Goal: Task Accomplishment & Management: Complete application form

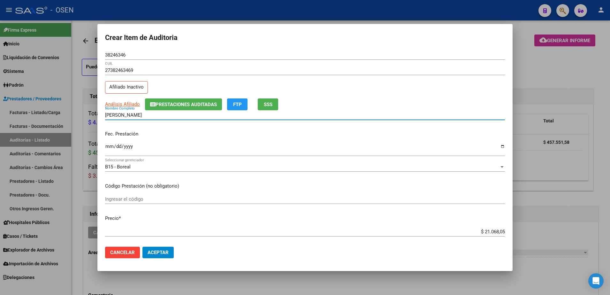
scroll to position [360, 0]
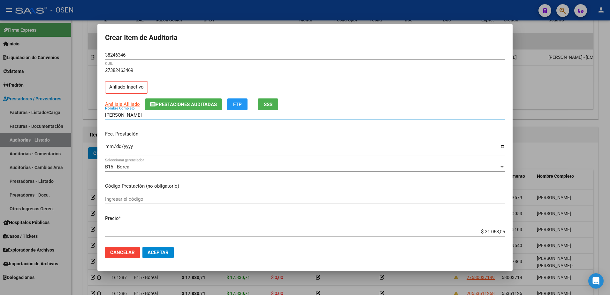
click at [124, 58] on div "38246346 Nro Documento" at bounding box center [305, 55] width 400 height 10
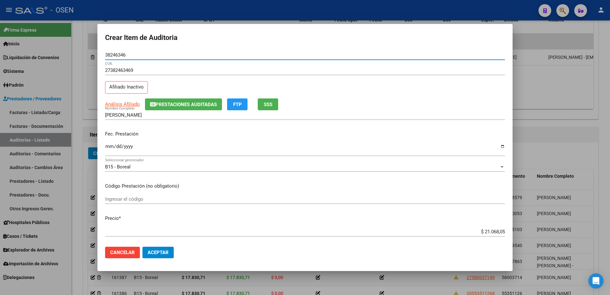
click at [125, 52] on input "38246346" at bounding box center [305, 55] width 400 height 6
click at [121, 55] on input "38246346" at bounding box center [305, 55] width 400 height 6
click at [332, 220] on p "Precio *" at bounding box center [305, 218] width 400 height 7
click at [111, 55] on input "38246346" at bounding box center [305, 55] width 400 height 6
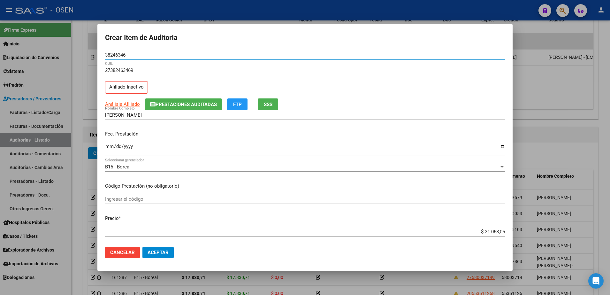
click at [111, 55] on input "38246346" at bounding box center [305, 55] width 400 height 6
click at [127, 57] on input "38246346" at bounding box center [305, 55] width 400 height 6
click at [119, 53] on input "38246346" at bounding box center [305, 55] width 400 height 6
click at [142, 53] on input "38246346" at bounding box center [305, 55] width 400 height 6
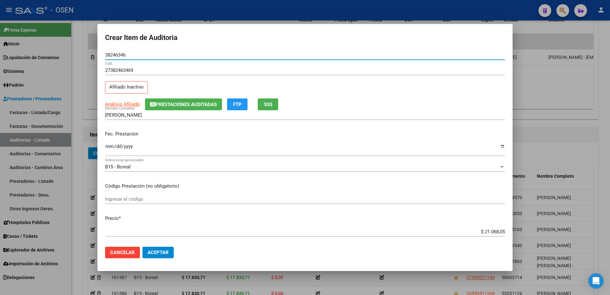
drag, startPoint x: 141, startPoint y: 53, endPoint x: 126, endPoint y: 47, distance: 17.0
click at [126, 47] on form "Crear Item de Auditoria 38246346 Nro Documento 27382463469 CUIL Afiliado Inacti…" at bounding box center [305, 148] width 400 height 232
click at [157, 254] on span "Aceptar" at bounding box center [158, 252] width 21 height 6
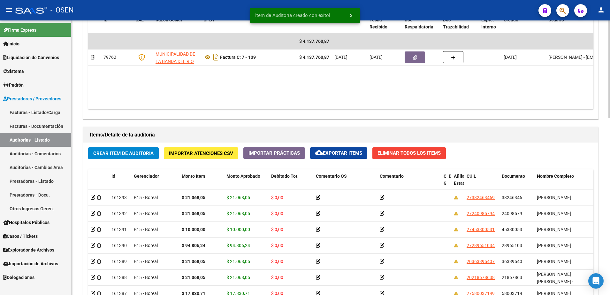
click at [145, 151] on span "Crear Item de Auditoria" at bounding box center [123, 153] width 60 height 6
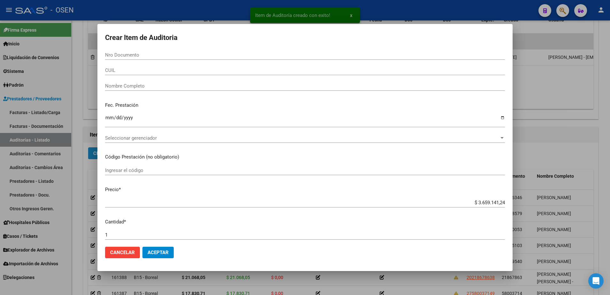
paste input "49503981"
type input "49503981"
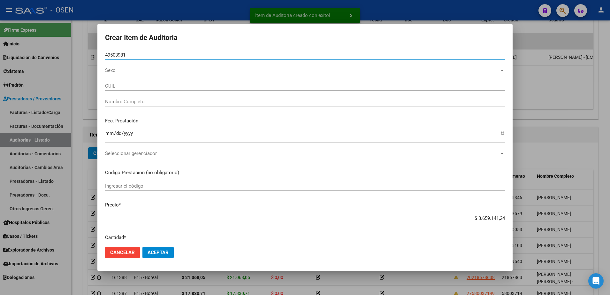
type input "20495039812"
type input "[PERSON_NAME] [PERSON_NAME]"
type input "49503981"
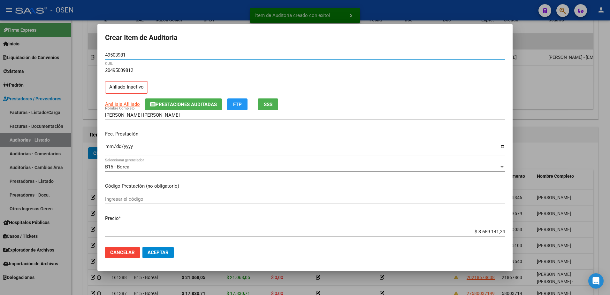
click at [111, 145] on input "Ingresar la fecha" at bounding box center [305, 149] width 400 height 10
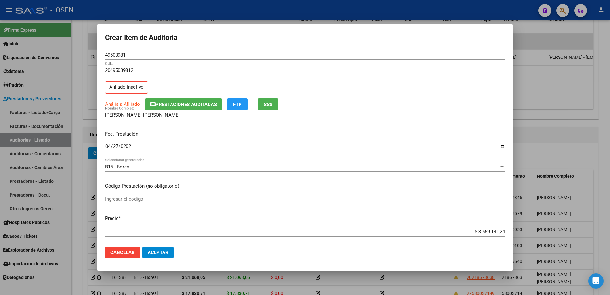
click at [128, 146] on input "0202-04-27" at bounding box center [305, 149] width 400 height 10
type input "[DATE]"
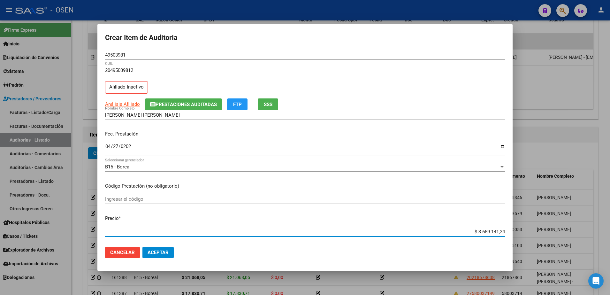
paste input "10.000,00"
type input "$ 10.000,00"
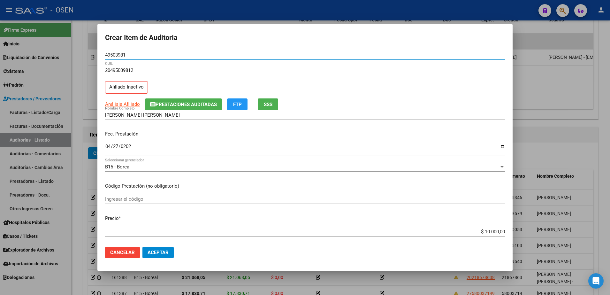
click at [120, 56] on input "49503981" at bounding box center [305, 55] width 400 height 6
click at [132, 56] on input "49503981" at bounding box center [305, 55] width 400 height 6
click at [122, 53] on input "49503981" at bounding box center [305, 55] width 400 height 6
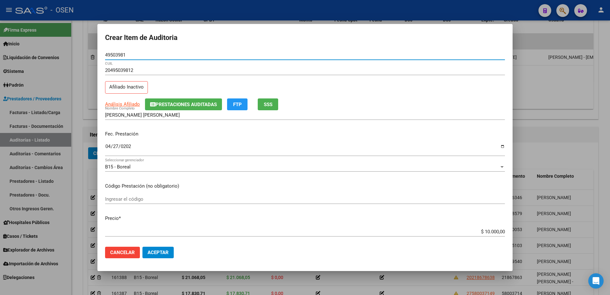
click at [122, 53] on input "49503981" at bounding box center [305, 55] width 400 height 6
click at [152, 249] on button "Aceptar" at bounding box center [157, 252] width 31 height 11
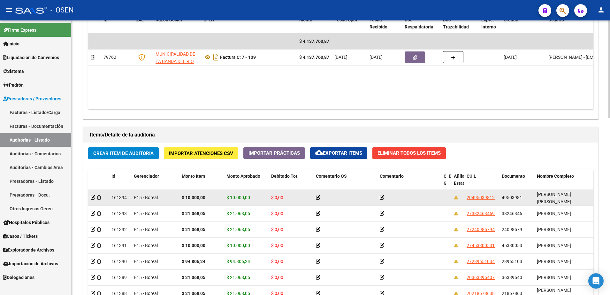
drag, startPoint x: 536, startPoint y: 199, endPoint x: 572, endPoint y: 198, distance: 36.1
click at [572, 198] on datatable-body-cell "[PERSON_NAME] [PERSON_NAME]" at bounding box center [566, 198] width 64 height 16
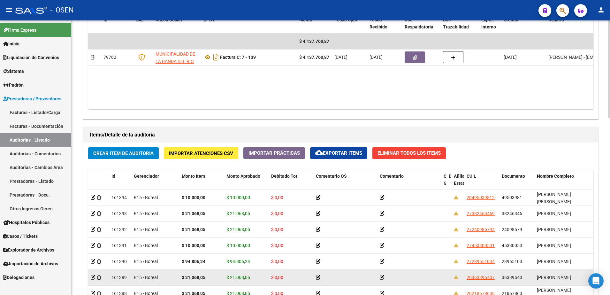
copy span "[PERSON_NAME]"
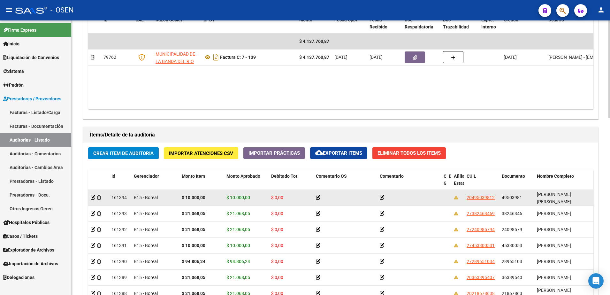
click at [194, 195] on strong "$ 10.000,00" at bounding box center [194, 197] width 24 height 5
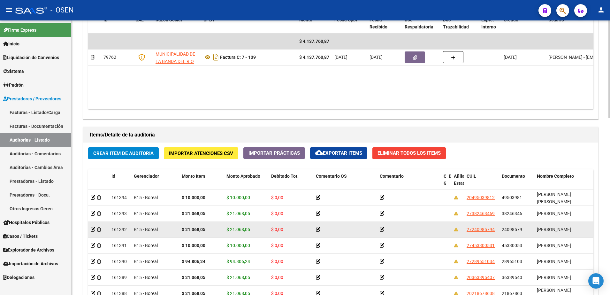
copy strong "$ 10.000,00"
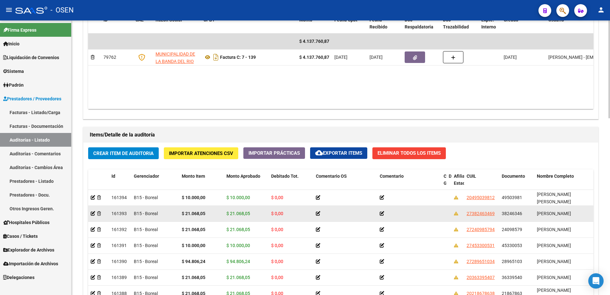
click at [513, 216] on div "38246346" at bounding box center [517, 213] width 30 height 7
copy span "38246346"
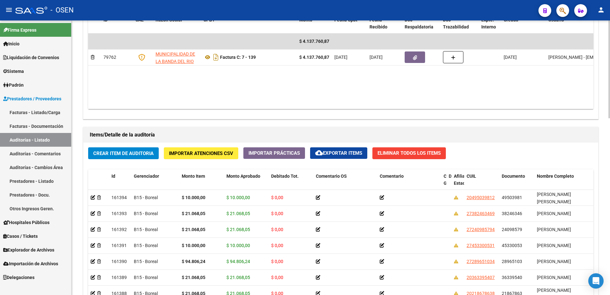
click at [135, 157] on button "Crear Item de Auditoria" at bounding box center [123, 153] width 71 height 12
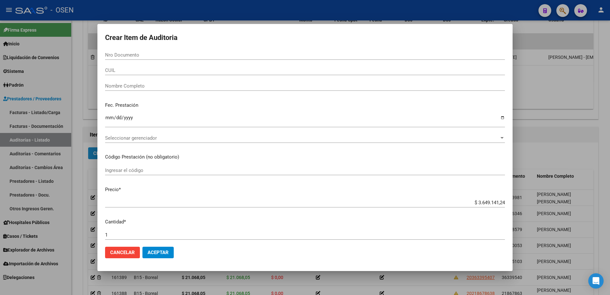
paste input "38246346"
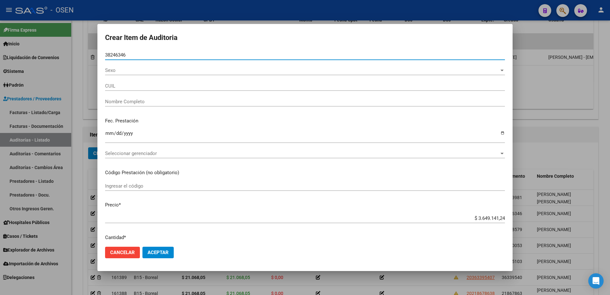
type input "38246346"
type input "27382463469"
type input "[PERSON_NAME]"
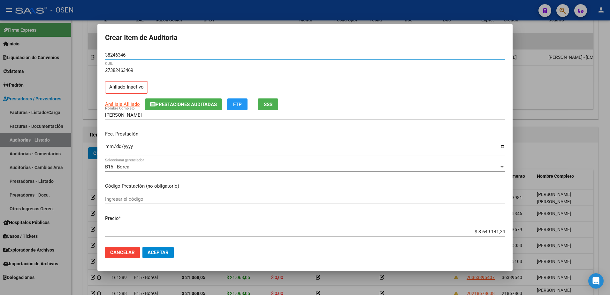
click at [108, 148] on input "Ingresar la fecha" at bounding box center [305, 149] width 400 height 10
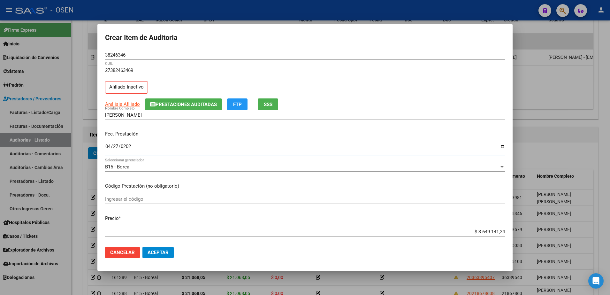
type input "[DATE]"
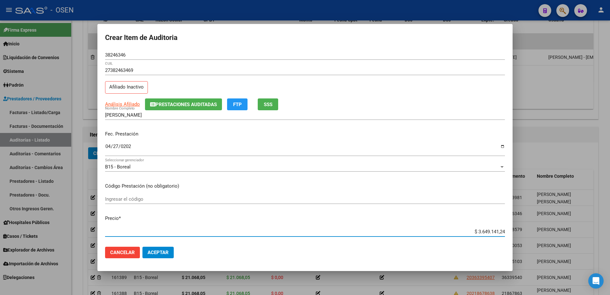
paste input "21.068,05"
type input "$ 21.068,05"
click at [166, 247] on button "Aceptar" at bounding box center [157, 252] width 31 height 11
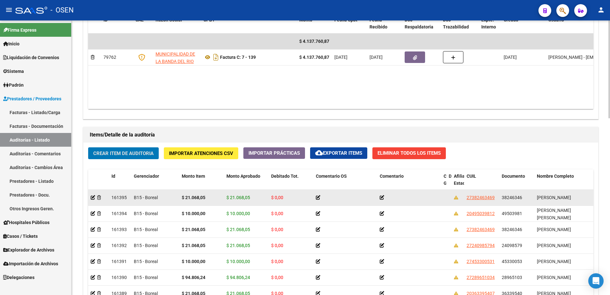
click at [194, 196] on strong "$ 21.068,05" at bounding box center [194, 197] width 24 height 5
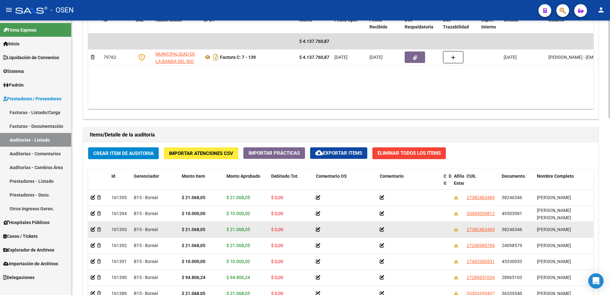
copy strong "21.068,05"
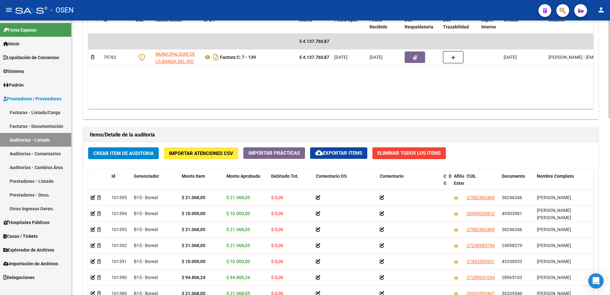
click at [151, 157] on button "Crear Item de Auditoria" at bounding box center [123, 153] width 71 height 12
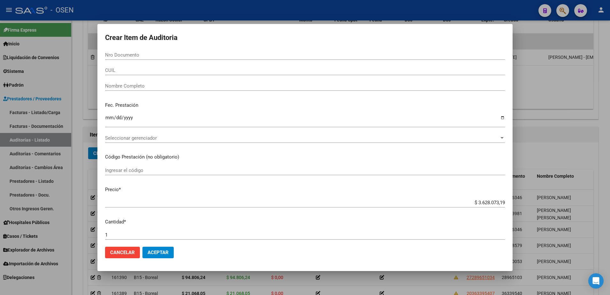
click at [156, 66] on div "CUIL" at bounding box center [305, 70] width 400 height 10
paste input "20358084118"
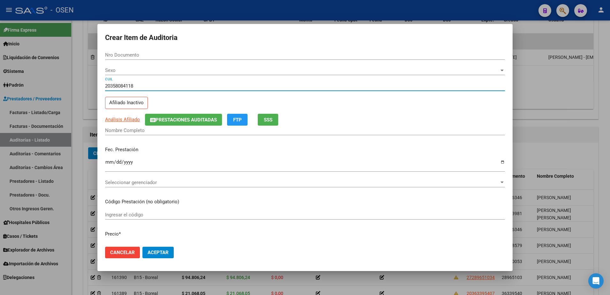
type input "20358084118"
type input "35808411"
type input "[PERSON_NAME]"
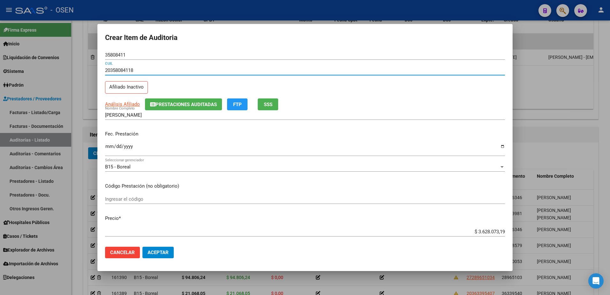
click at [105, 145] on input "Ingresar la fecha" at bounding box center [305, 149] width 400 height 10
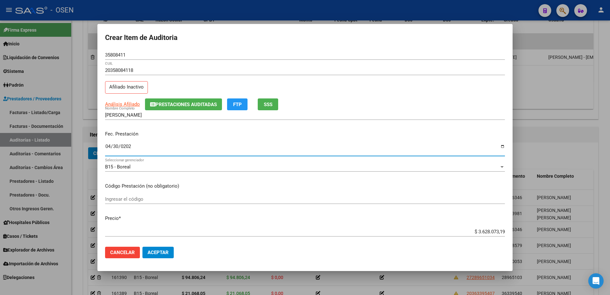
type input "[DATE]"
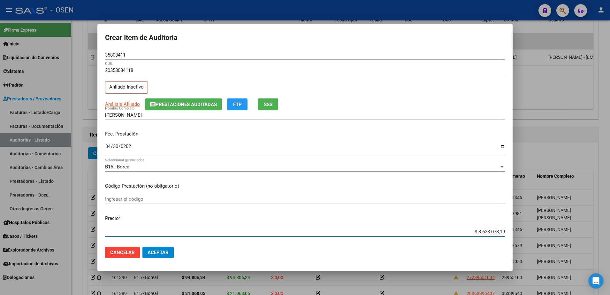
paste input "94.806,24"
type input "$ 94.806,24"
click at [122, 54] on input "35808411" at bounding box center [305, 55] width 400 height 6
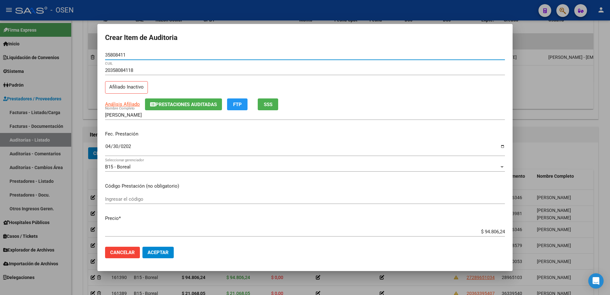
click at [122, 54] on input "35808411" at bounding box center [305, 55] width 400 height 6
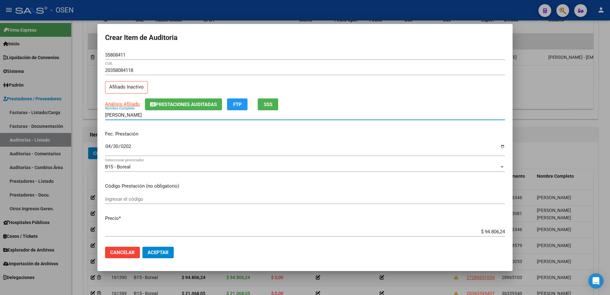
click at [161, 115] on input "[PERSON_NAME]" at bounding box center [305, 115] width 400 height 6
click at [124, 50] on div "35808411 Nro Documento" at bounding box center [305, 55] width 400 height 10
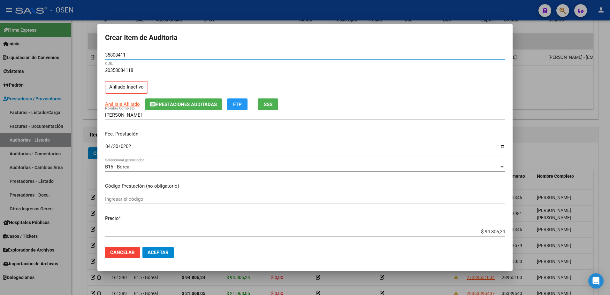
click at [118, 55] on input "35808411" at bounding box center [305, 55] width 400 height 6
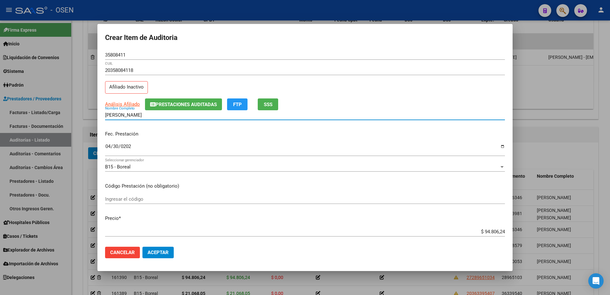
click at [150, 117] on input "[PERSON_NAME]" at bounding box center [305, 115] width 400 height 6
click at [150, 116] on input "[PERSON_NAME]" at bounding box center [305, 115] width 400 height 6
paste input "35808411"
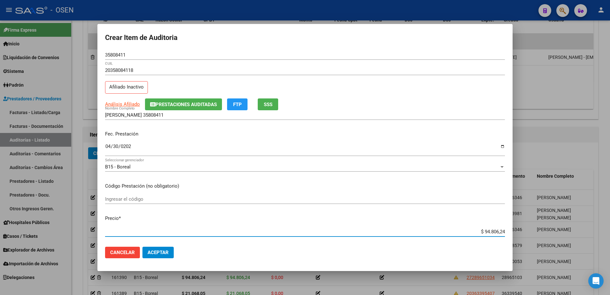
drag, startPoint x: 472, startPoint y: 233, endPoint x: 515, endPoint y: 234, distance: 43.4
click at [515, 234] on div "Crear Item de Auditoria 35808411 Nro Documento 20358084118 CUIL Afiliado Inacti…" at bounding box center [305, 147] width 610 height 295
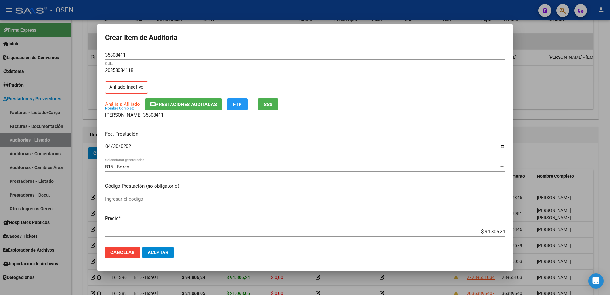
click at [193, 115] on input "[PERSON_NAME] 35808411" at bounding box center [305, 115] width 400 height 6
paste input "$ 94.806,24"
drag, startPoint x: 188, startPoint y: 115, endPoint x: 95, endPoint y: 114, distance: 92.9
click at [95, 114] on div "Crear Item de Auditoria 35808411 Nro Documento 20358084118 CUIL Afiliado Inacti…" at bounding box center [305, 147] width 610 height 295
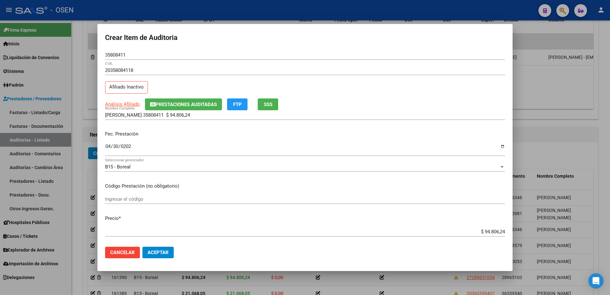
click at [208, 118] on div "[PERSON_NAME] 35808411 $ 94.806,24 Nombre Completo" at bounding box center [305, 115] width 400 height 10
click at [208, 115] on input "[PERSON_NAME] 35808411 $ 94.806,24" at bounding box center [305, 115] width 400 height 6
drag, startPoint x: 208, startPoint y: 115, endPoint x: 162, endPoint y: 114, distance: 45.7
click at [162, 114] on input "[PERSON_NAME] 35808411 $ 94.806,24" at bounding box center [305, 115] width 400 height 6
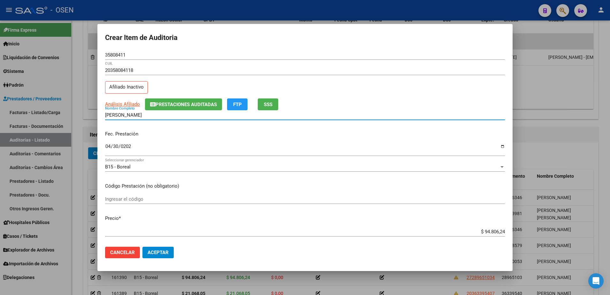
type input "[PERSON_NAME]"
click at [159, 247] on button "Aceptar" at bounding box center [157, 252] width 31 height 11
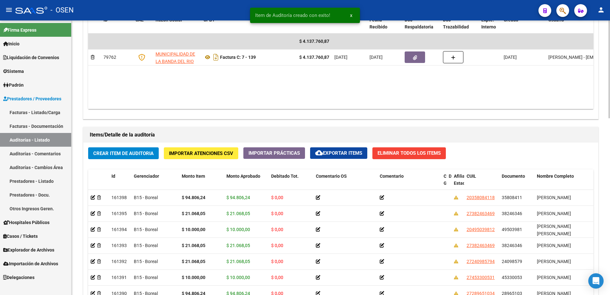
click at [129, 144] on div "Crear Item de Auditoria Importar Atenciones CSV Importar Prácticas cloud_downlo…" at bounding box center [340, 263] width 515 height 243
click at [129, 154] on span "Crear Item de Auditoria" at bounding box center [123, 153] width 60 height 6
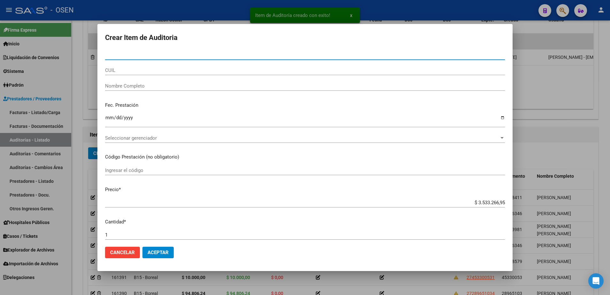
click at [126, 65] on div "Nro Documento" at bounding box center [305, 58] width 400 height 16
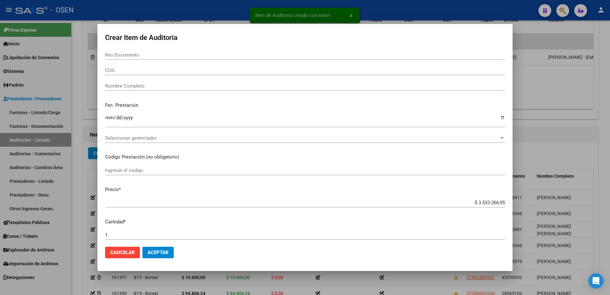
click at [133, 74] on div "CUIL" at bounding box center [305, 70] width 400 height 10
paste input "2743773613327"
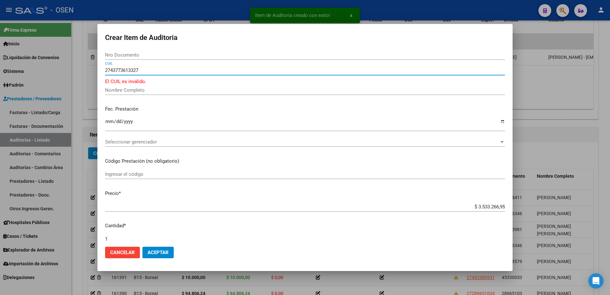
type input "2743773613327"
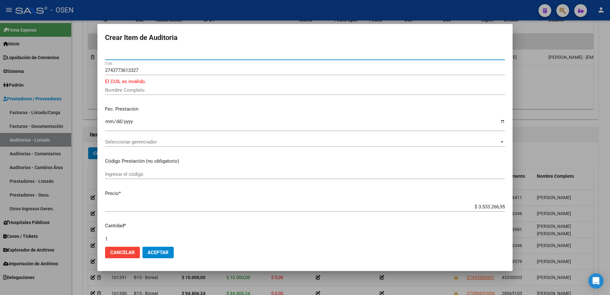
click at [131, 55] on input "Nro Documento" at bounding box center [305, 55] width 400 height 6
paste input "43773613"
type input "43773613"
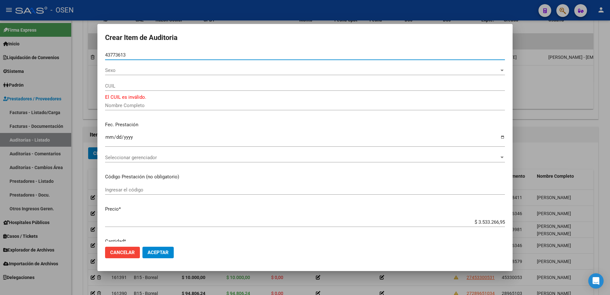
type input "27437736133"
type input "AUTELAN [PERSON_NAME] -"
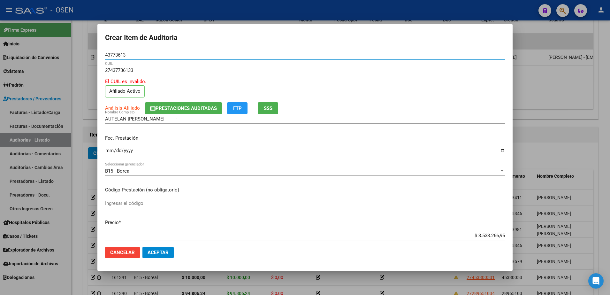
type input "43773613"
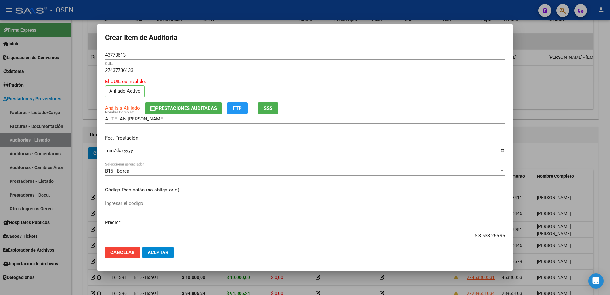
click at [107, 154] on input "Ingresar la fecha" at bounding box center [305, 153] width 400 height 10
type input "[DATE]"
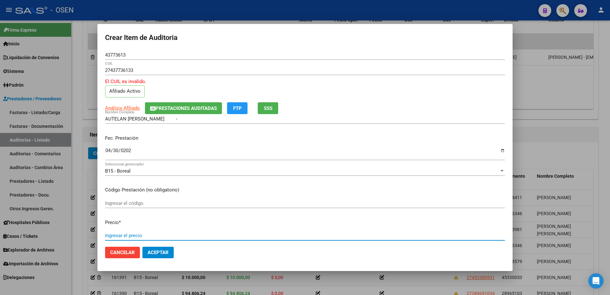
paste input "21.068,05"
type input "$ 21.068,05"
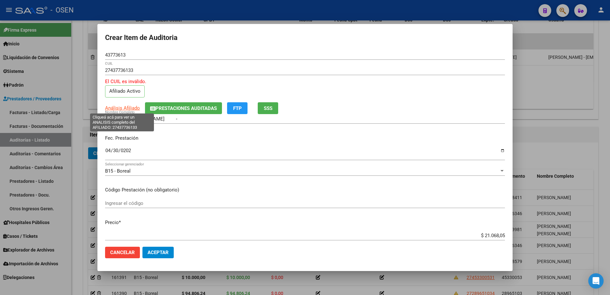
click at [124, 109] on span "Análisis Afiliado" at bounding box center [122, 108] width 35 height 6
type textarea "27437736133"
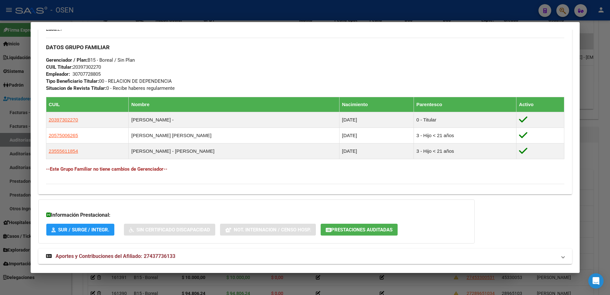
scroll to position [319, 0]
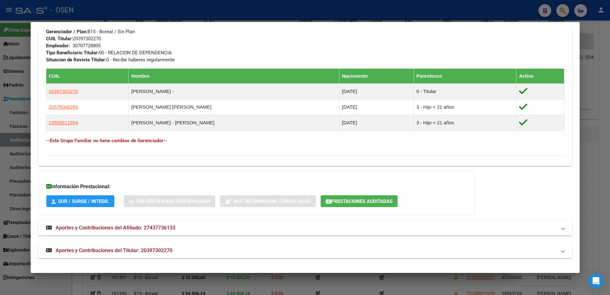
click at [261, 232] on mat-expansion-panel-header "Aportes y Contribuciones del Afiliado: 27437736133" at bounding box center [305, 227] width 534 height 15
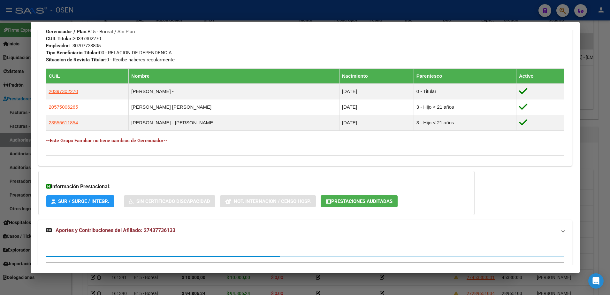
click at [267, 235] on mat-expansion-panel-header "Aportes y Contribuciones del Afiliado: 27437736133" at bounding box center [305, 230] width 534 height 20
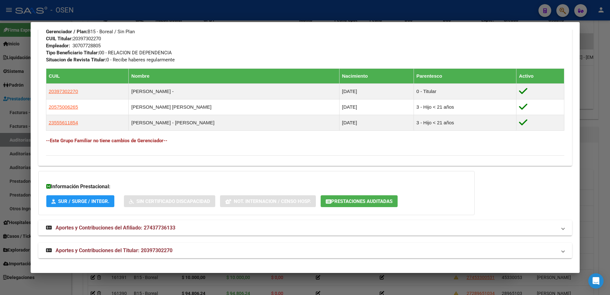
click at [278, 254] on mat-expansion-panel-header "Aportes y Contribuciones del Titular: 20397302270" at bounding box center [305, 250] width 534 height 15
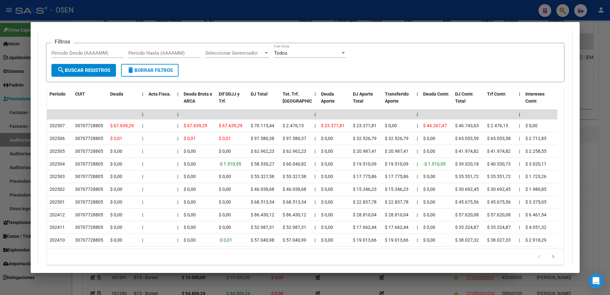
scroll to position [636, 0]
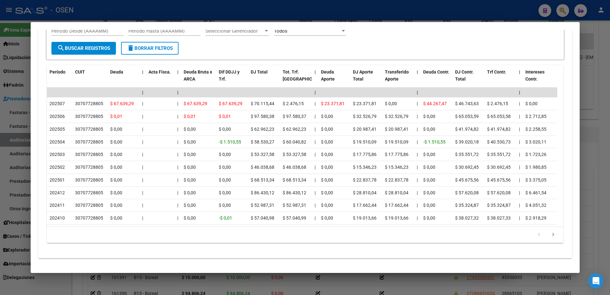
click at [19, 140] on div at bounding box center [305, 147] width 610 height 295
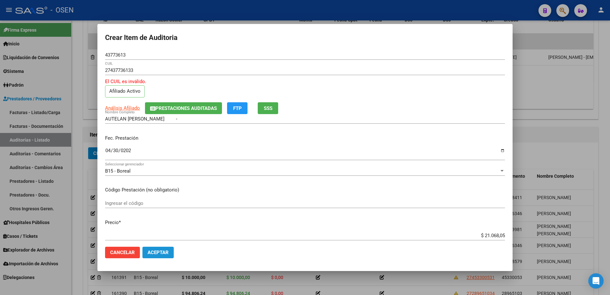
click at [158, 250] on span "Aceptar" at bounding box center [158, 252] width 21 height 6
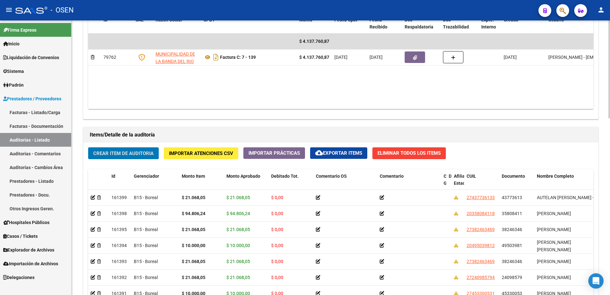
click at [152, 148] on button "Crear Item de Auditoria" at bounding box center [123, 153] width 71 height 12
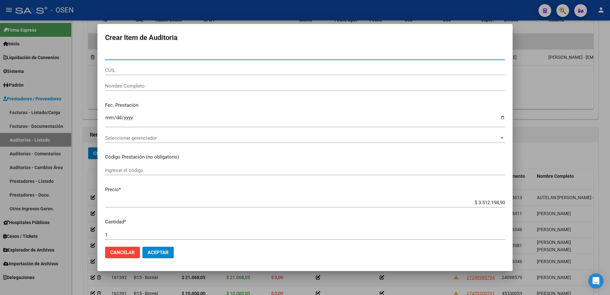
paste input "43773613"
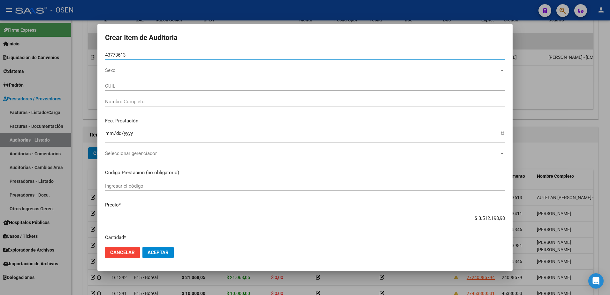
type input "43773613"
type input "27437736133"
type input "AUTELAN [PERSON_NAME] -"
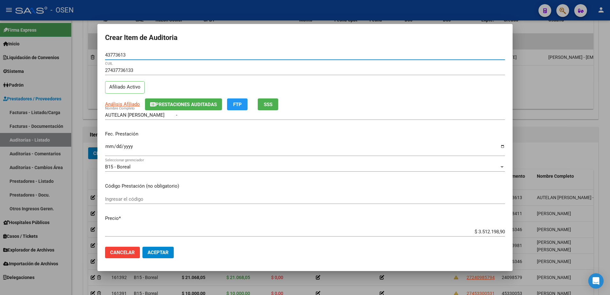
click at [111, 148] on input "Ingresar la fecha" at bounding box center [305, 149] width 400 height 10
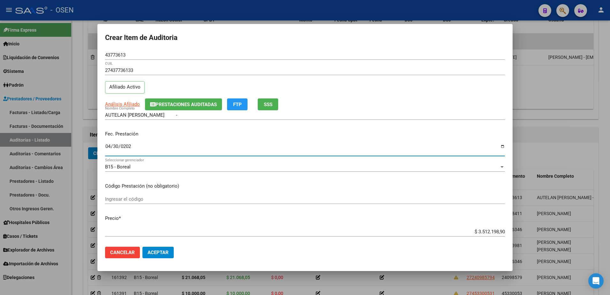
type input "[DATE]"
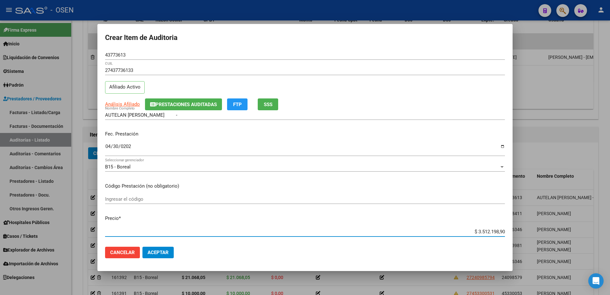
paste input "73.738,19"
type input "$ 73.738,19"
click at [177, 249] on mat-dialog-actions "Cancelar Aceptar" at bounding box center [305, 252] width 400 height 22
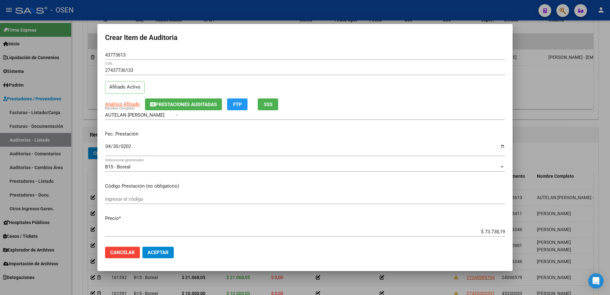
click at [166, 250] on span "Aceptar" at bounding box center [158, 252] width 21 height 6
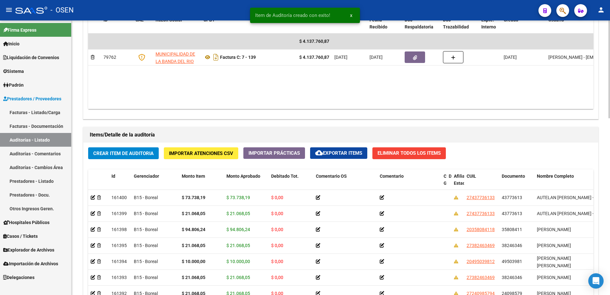
click at [131, 145] on div "Crear Item de Auditoria Importar Atenciones CSV Importar Prácticas cloud_downlo…" at bounding box center [340, 263] width 515 height 243
click at [134, 150] on span "Crear Item de Auditoria" at bounding box center [123, 153] width 60 height 6
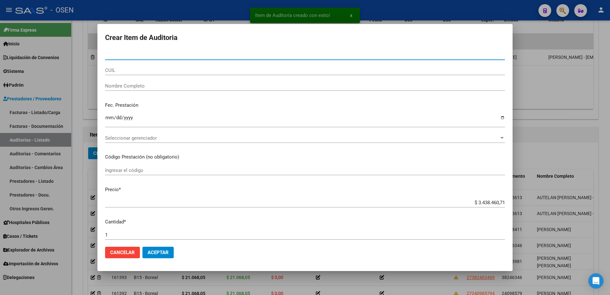
paste input "54332210"
type input "54332210"
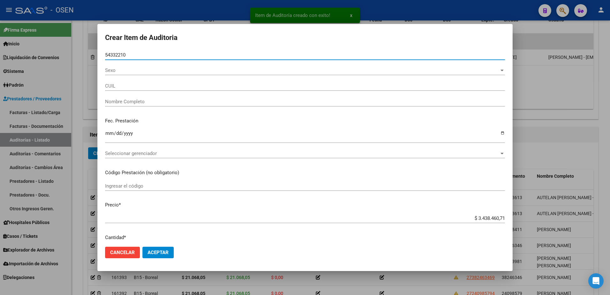
type input "27543322100"
type input "CAMPO [PERSON_NAME]"
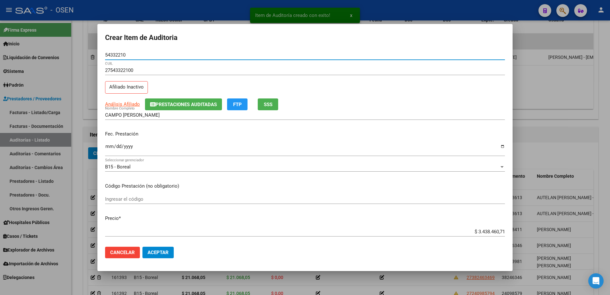
type input "54332210"
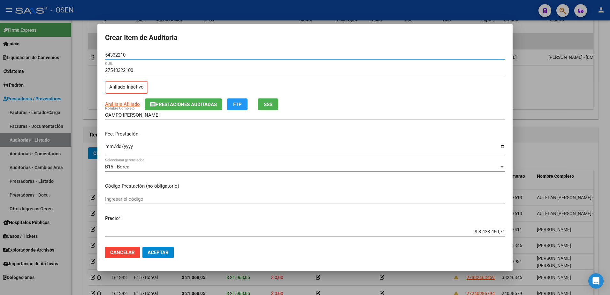
click at [108, 147] on input "Ingresar la fecha" at bounding box center [305, 149] width 400 height 10
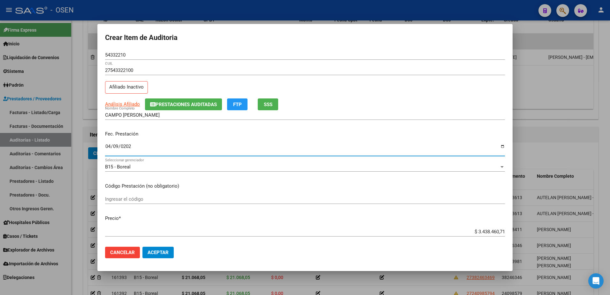
type input "[DATE]"
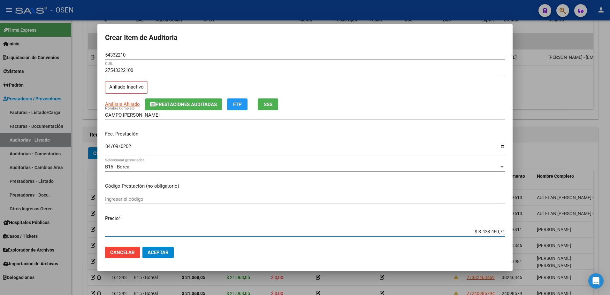
paste input "21.068,05"
type input "$ 21.068,05"
click at [110, 108] on div "Análisis Afiliado Prestaciones Auditadas FTP SSS" at bounding box center [305, 104] width 400 height 12
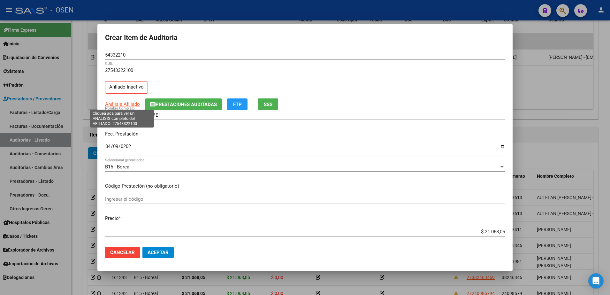
click at [111, 103] on span "Análisis Afiliado" at bounding box center [122, 104] width 35 height 6
type textarea "27543322100"
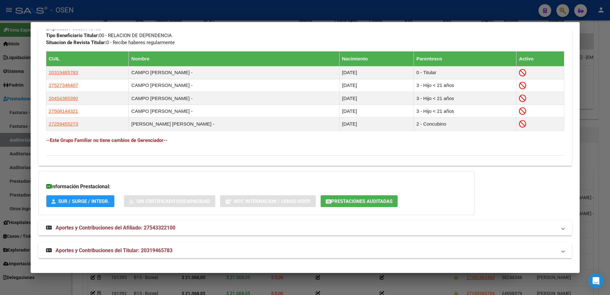
scroll to position [151, 0]
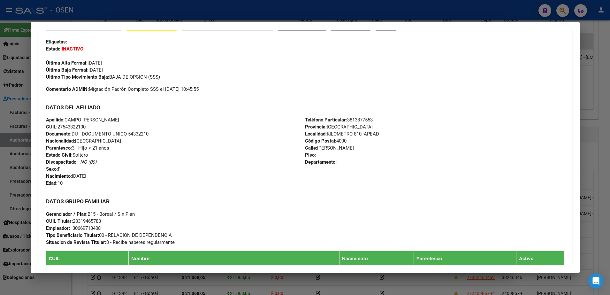
click at [137, 135] on span "Documento: DU - DOCUMENTO UNICO 54332210" at bounding box center [97, 134] width 103 height 6
copy span "54332210"
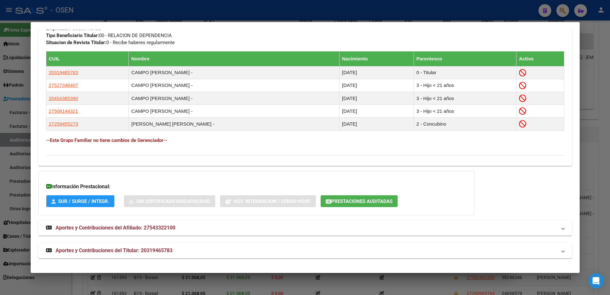
click at [307, 254] on mat-panel-title "Aportes y Contribuciones del Titular: 20319465783" at bounding box center [301, 251] width 511 height 8
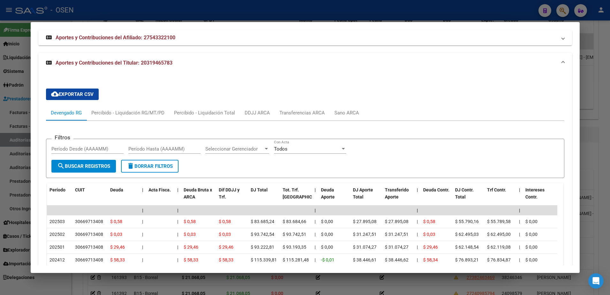
scroll to position [587, 0]
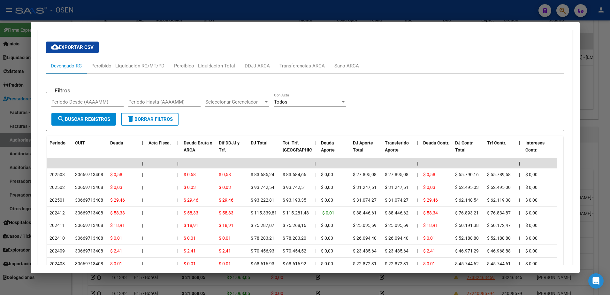
click at [315, 21] on div at bounding box center [305, 147] width 610 height 295
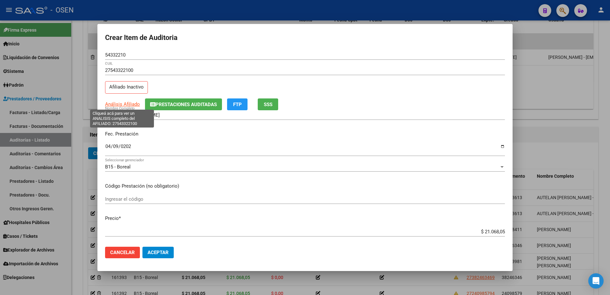
click at [132, 103] on span "Análisis Afiliado" at bounding box center [122, 104] width 35 height 6
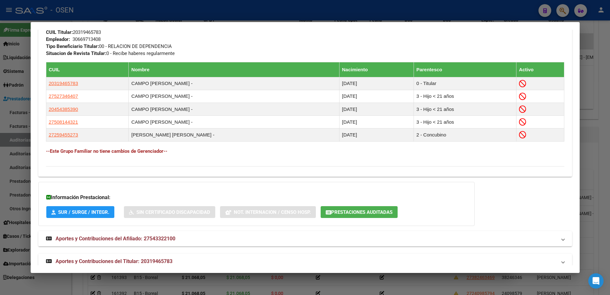
scroll to position [350, 0]
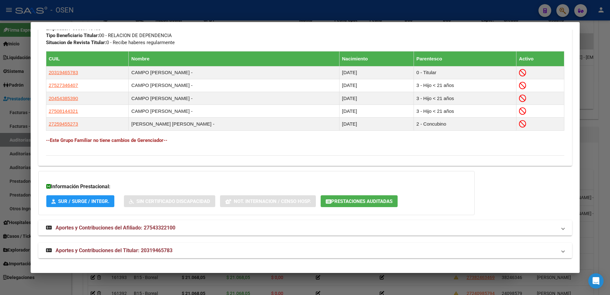
click at [280, 251] on mat-panel-title "Aportes y Contribuciones del Titular: 20319465783" at bounding box center [301, 251] width 511 height 8
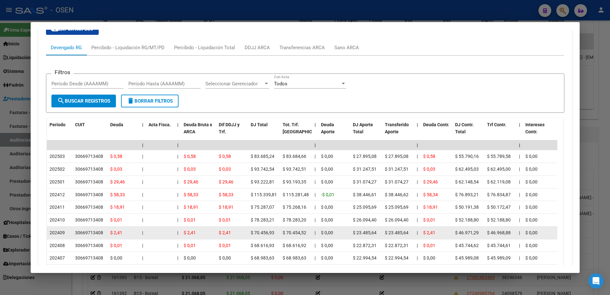
scroll to position [668, 0]
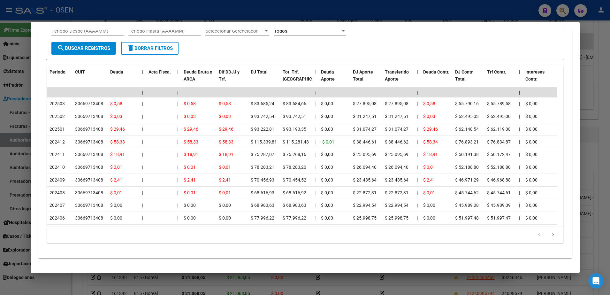
click at [25, 146] on div at bounding box center [305, 147] width 610 height 295
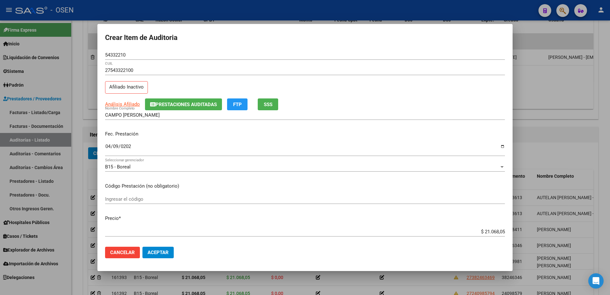
click at [168, 259] on mat-dialog-actions "Cancelar Aceptar" at bounding box center [305, 252] width 400 height 22
click at [166, 254] on span "Aceptar" at bounding box center [158, 252] width 21 height 6
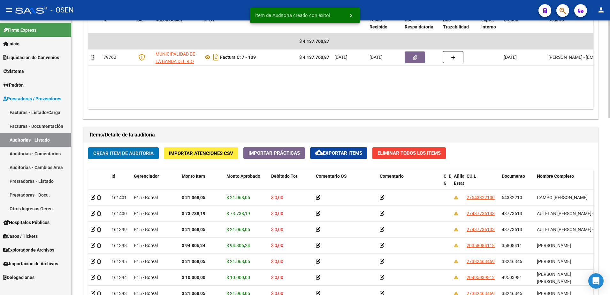
click at [144, 154] on span "Crear Item de Auditoria" at bounding box center [123, 153] width 60 height 6
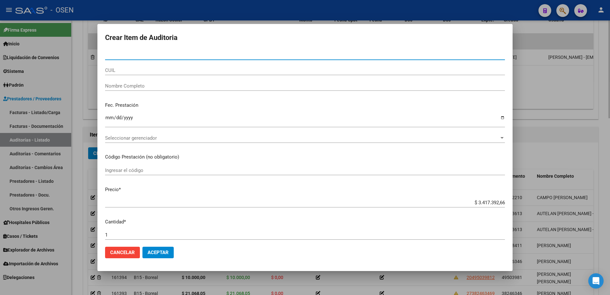
paste input "16122933"
type input "16122933"
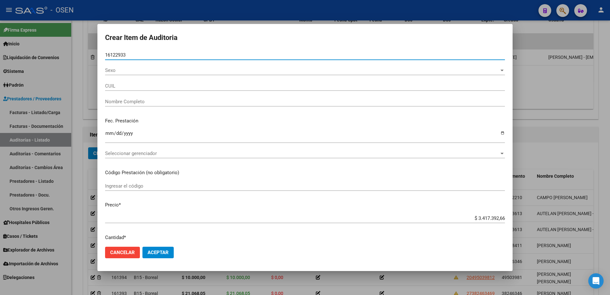
type input "23161229334"
type input "[PERSON_NAME] [PERSON_NAME]"
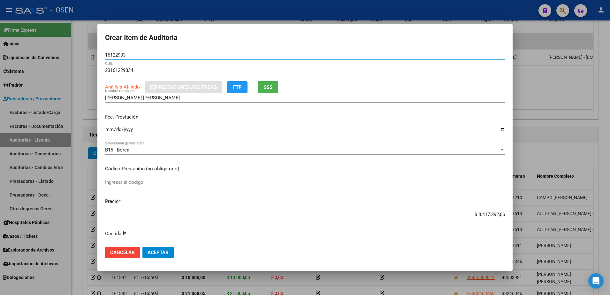
type input "16122933"
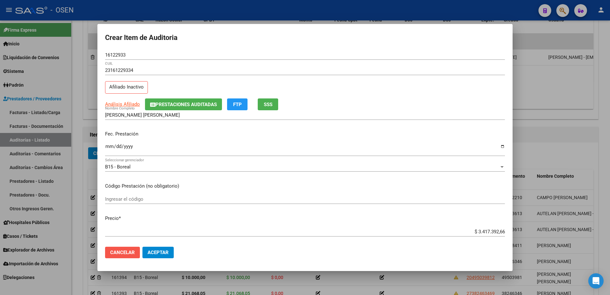
click at [139, 254] on button "Cancelar" at bounding box center [122, 252] width 35 height 11
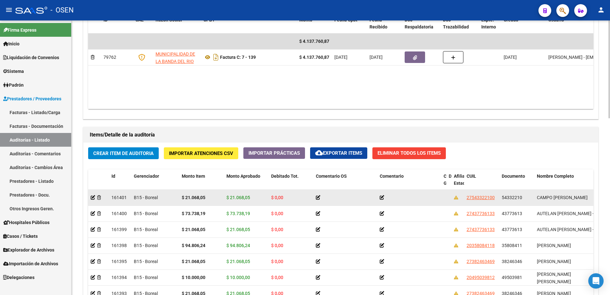
drag, startPoint x: 544, startPoint y: 198, endPoint x: 569, endPoint y: 198, distance: 25.6
click at [569, 198] on datatable-body-cell "CAMPO [PERSON_NAME]" at bounding box center [566, 198] width 64 height 16
copy span "[PERSON_NAME]"
click at [512, 196] on span "54332210" at bounding box center [512, 197] width 20 height 5
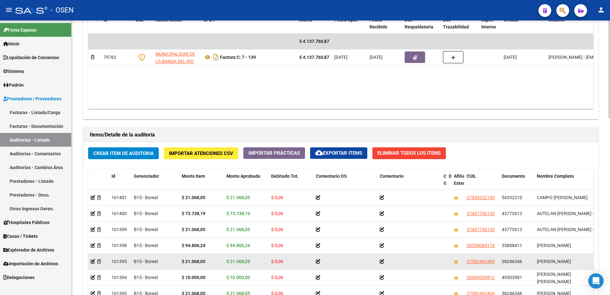
copy span "54332210"
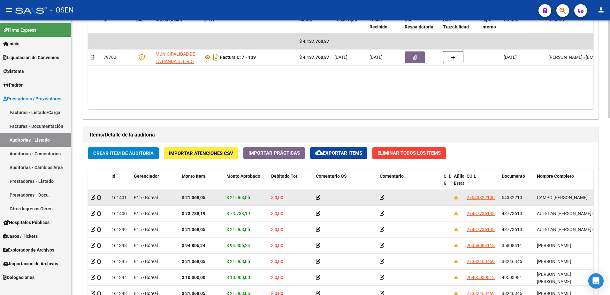
click at [202, 196] on strong "$ 21.068,05" at bounding box center [194, 197] width 24 height 5
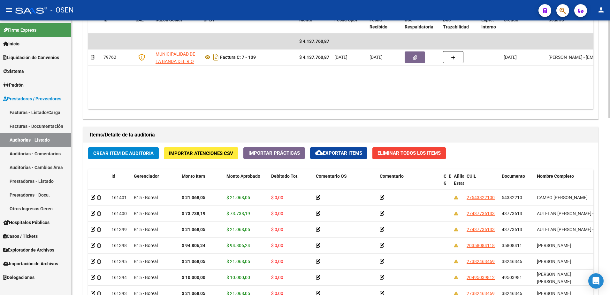
click at [156, 148] on button "Crear Item de Auditoria" at bounding box center [123, 153] width 71 height 12
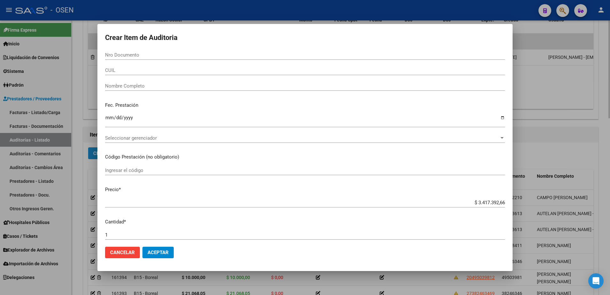
paste input "16122933"
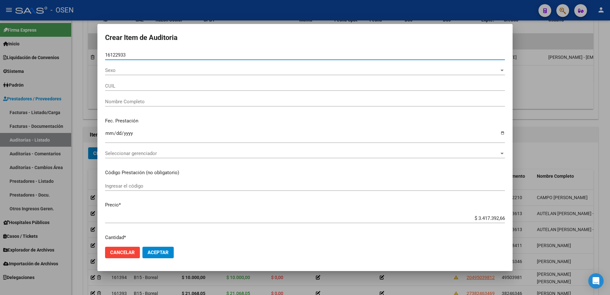
type input "16122933"
type input "23161229334"
type input "[PERSON_NAME] [PERSON_NAME]"
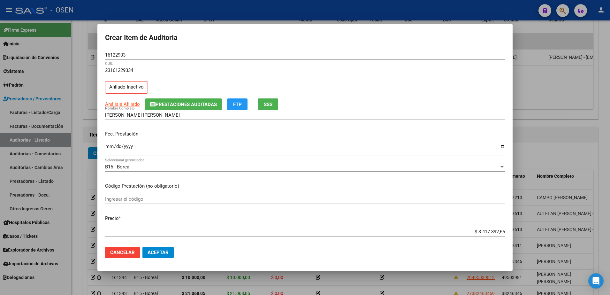
click at [111, 149] on input "Ingresar la fecha" at bounding box center [305, 149] width 400 height 10
type input "[DATE]"
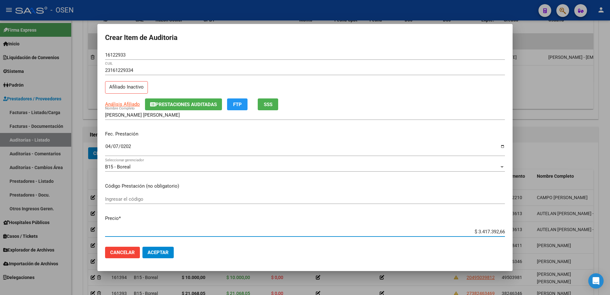
paste input "21.068,05"
type input "$ 21.068,05"
click at [115, 53] on input "16122933" at bounding box center [305, 55] width 400 height 6
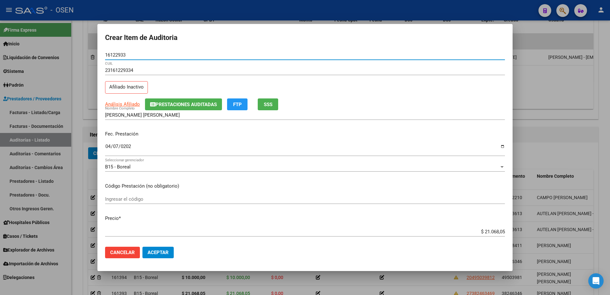
click at [115, 53] on input "16122933" at bounding box center [305, 55] width 400 height 6
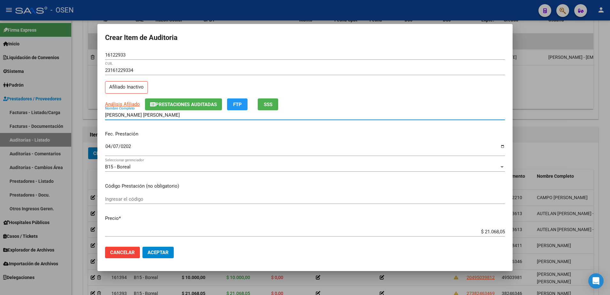
drag, startPoint x: 191, startPoint y: 115, endPoint x: 145, endPoint y: 117, distance: 46.4
click at [145, 117] on input "[PERSON_NAME] [PERSON_NAME]" at bounding box center [305, 115] width 400 height 6
paste input "16122933"
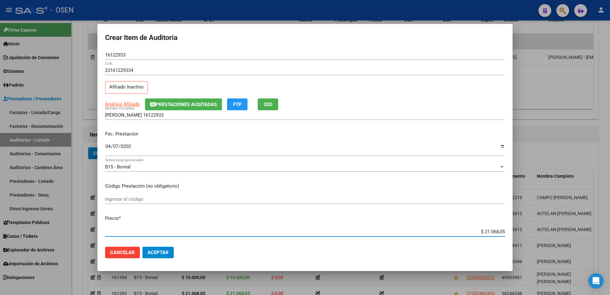
drag, startPoint x: 444, startPoint y: 231, endPoint x: 482, endPoint y: 223, distance: 39.0
click at [506, 231] on mat-dialog-content "16122933 Nro Documento 23161229334 CUIL Afiliado Inactivo Análisis Afiliado Pre…" at bounding box center [304, 146] width 415 height 192
click at [206, 118] on div "[PERSON_NAME] 16122933 Nombre Completo" at bounding box center [305, 115] width 400 height 10
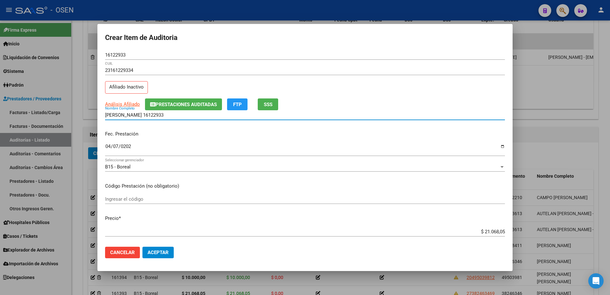
click at [205, 116] on input "[PERSON_NAME] 16122933" at bounding box center [305, 115] width 400 height 6
paste input "$ 21.068,05"
drag, startPoint x: 205, startPoint y: 116, endPoint x: 99, endPoint y: 117, distance: 106.0
click at [99, 117] on mat-dialog-content "16122933 Nro Documento 23161229334 CUIL Afiliado Inactivo Análisis Afiliado Pre…" at bounding box center [304, 146] width 415 height 192
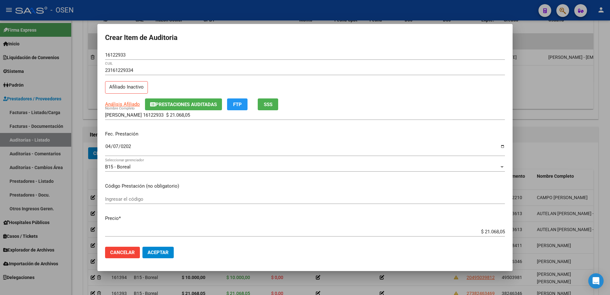
click at [181, 111] on div "[PERSON_NAME] 16122933 $ 21.068,05 Nombre Completo" at bounding box center [305, 115] width 400 height 10
click at [197, 116] on input "[PERSON_NAME] 16122933 $ 21.068,05" at bounding box center [305, 115] width 400 height 6
drag, startPoint x: 196, startPoint y: 116, endPoint x: 176, endPoint y: 79, distance: 42.4
click at [150, 119] on div "[PERSON_NAME] 16122933 $ 21.068,05 Nombre Completo" at bounding box center [305, 115] width 400 height 10
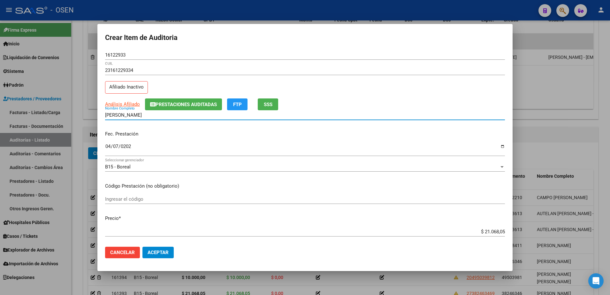
type input "[PERSON_NAME]"
click at [163, 252] on span "Aceptar" at bounding box center [158, 252] width 21 height 6
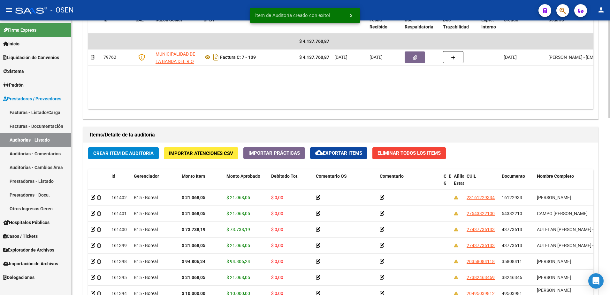
click at [130, 150] on span "Crear Item de Auditoria" at bounding box center [123, 153] width 60 height 6
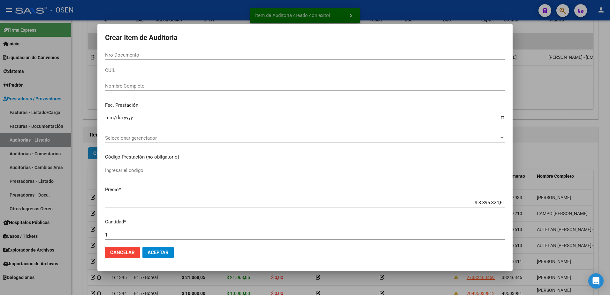
paste input "24340470"
type input "24340470"
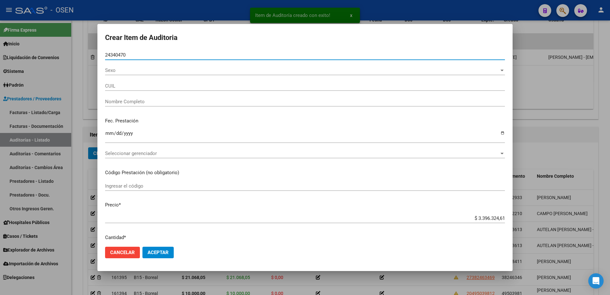
type input "20243404704"
type input "[PERSON_NAME]"
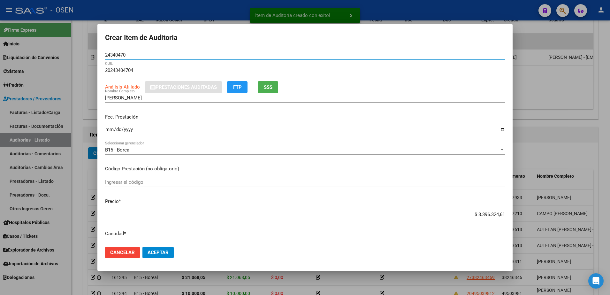
type input "24340470"
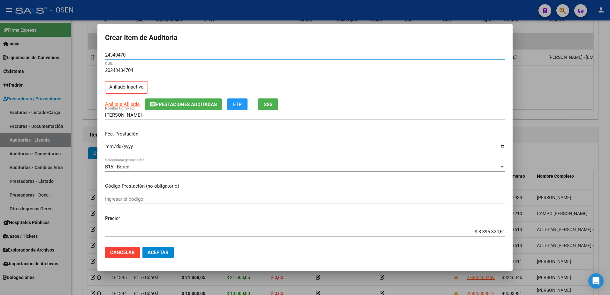
click at [111, 153] on input "Ingresar la fecha" at bounding box center [305, 149] width 400 height 10
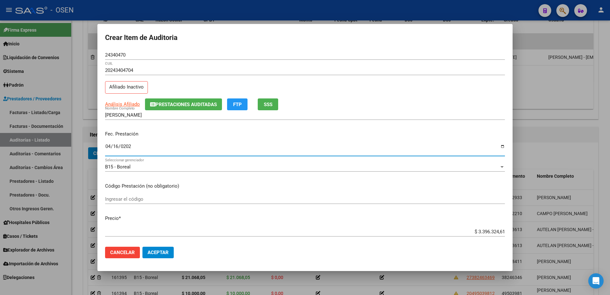
type input "[DATE]"
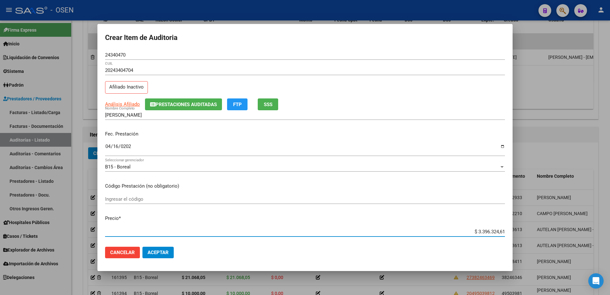
paste input "143.707,54"
type input "$ 143.707,54"
click at [115, 58] on div "24340470 Nro Documento" at bounding box center [305, 55] width 400 height 10
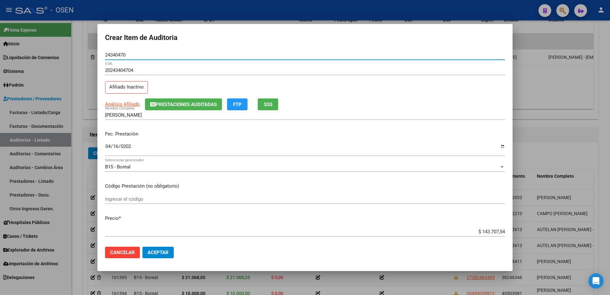
click at [115, 58] on div "24340470 Nro Documento" at bounding box center [305, 55] width 400 height 10
click at [115, 57] on input "24340470" at bounding box center [305, 55] width 400 height 6
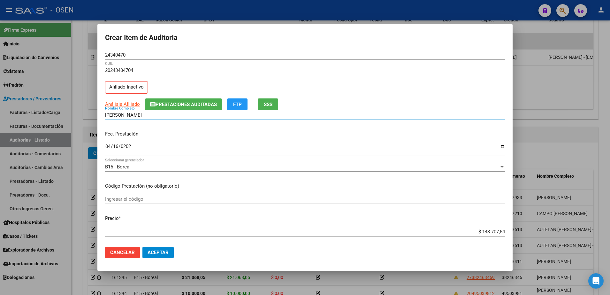
drag, startPoint x: 135, startPoint y: 113, endPoint x: 182, endPoint y: 114, distance: 47.3
click at [182, 114] on input "[PERSON_NAME]" at bounding box center [305, 115] width 400 height 6
click at [171, 118] on div "[PERSON_NAME] Nombre Completo" at bounding box center [305, 115] width 400 height 10
click at [166, 116] on input "[PERSON_NAME]" at bounding box center [305, 115] width 400 height 6
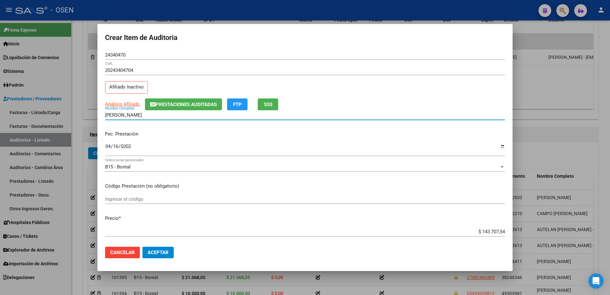
paste input "24340470"
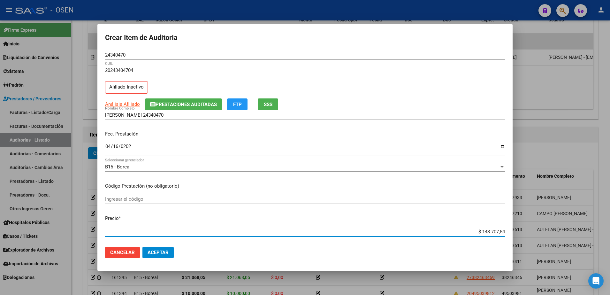
drag, startPoint x: 467, startPoint y: 231, endPoint x: 438, endPoint y: 201, distance: 41.6
click at [504, 232] on mat-dialog-content "24340470 Nro Documento 20243404704 CUIL Afiliado Inactivo Análisis Afiliado Pre…" at bounding box center [304, 146] width 415 height 192
click at [228, 116] on input "[PERSON_NAME] 24340470" at bounding box center [305, 115] width 400 height 6
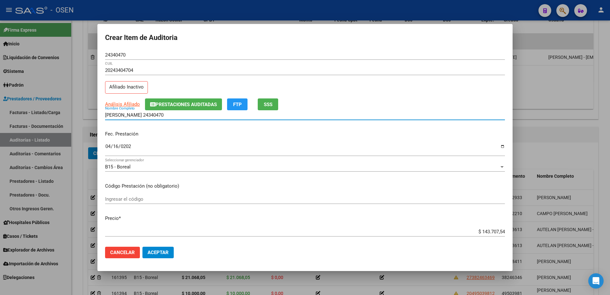
paste input "$ 143.707,54"
drag, startPoint x: 228, startPoint y: 116, endPoint x: 76, endPoint y: 115, distance: 152.7
click at [76, 115] on div "Crear Item de Auditoria 24340470 Nro Documento 20243404704 CUIL Afiliado Inacti…" at bounding box center [305, 147] width 610 height 295
click at [223, 118] on div "[PERSON_NAME] 24340470 $ 143.707,54 Nombre Completo" at bounding box center [305, 115] width 400 height 10
click at [220, 114] on input "[PERSON_NAME] 24340470 $ 143.707,54" at bounding box center [305, 115] width 400 height 6
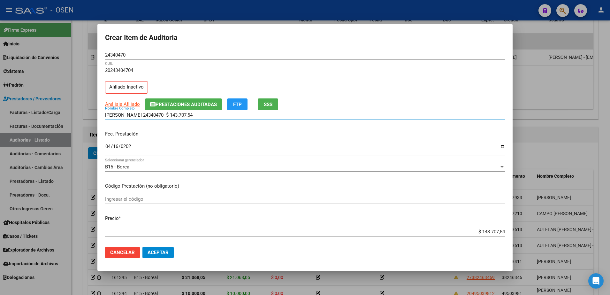
drag, startPoint x: 220, startPoint y: 114, endPoint x: 216, endPoint y: 114, distance: 3.8
click at [219, 114] on input "[PERSON_NAME] 24340470 $ 143.707,54" at bounding box center [305, 115] width 400 height 6
click at [220, 114] on input "[PERSON_NAME] 24340470 $ 143.707,54" at bounding box center [305, 115] width 400 height 6
drag, startPoint x: 220, startPoint y: 114, endPoint x: 179, endPoint y: 110, distance: 41.4
click at [167, 118] on div "[PERSON_NAME] 24340470 $ 143.707,54 Nombre Completo" at bounding box center [305, 115] width 400 height 10
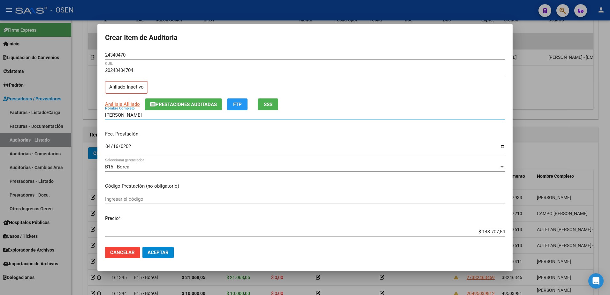
type input "[PERSON_NAME]"
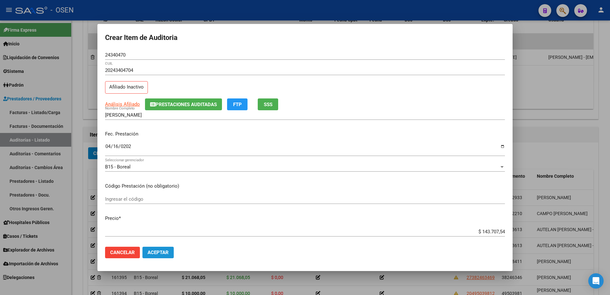
click at [160, 251] on span "Aceptar" at bounding box center [158, 252] width 21 height 6
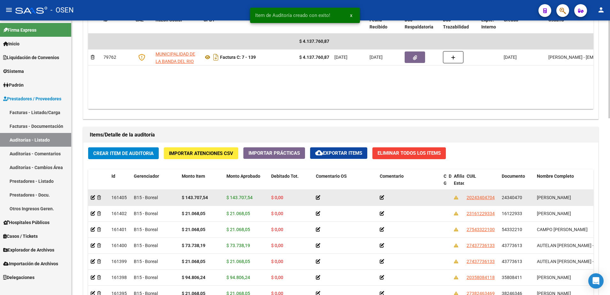
click at [510, 192] on datatable-body-cell "24340470" at bounding box center [516, 198] width 35 height 16
click at [510, 195] on span "24340470" at bounding box center [512, 197] width 20 height 5
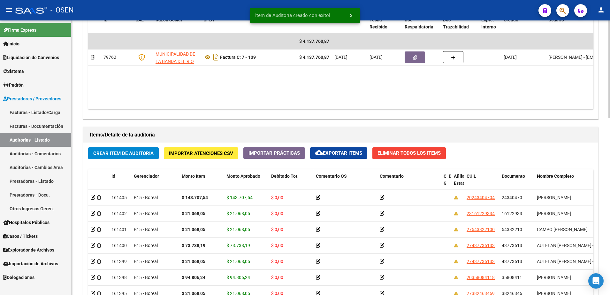
copy span "24340470"
click at [147, 148] on button "Crear Item de Auditoria" at bounding box center [123, 153] width 71 height 12
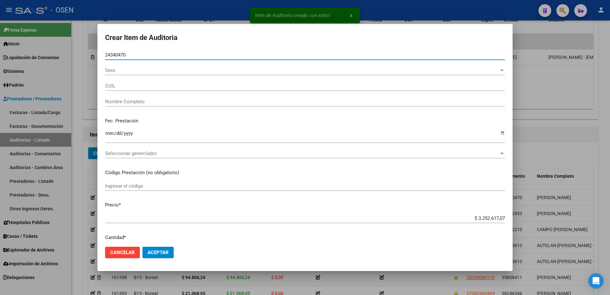
type input "24340470"
type input "20243404704"
type input "[PERSON_NAME]"
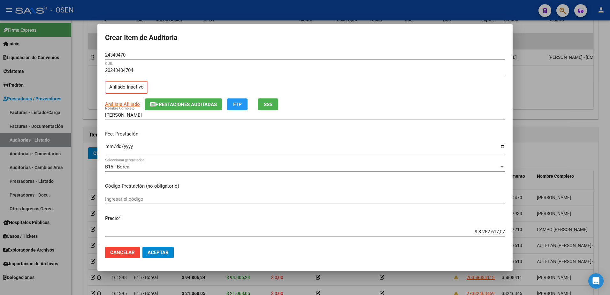
click at [111, 140] on div "Fec. Prestación Ingresar la fecha" at bounding box center [305, 144] width 400 height 36
click at [111, 144] on input "Ingresar la fecha" at bounding box center [305, 149] width 400 height 10
type input "[DATE]"
paste input "143.707,54"
type input "$ 143.707,54"
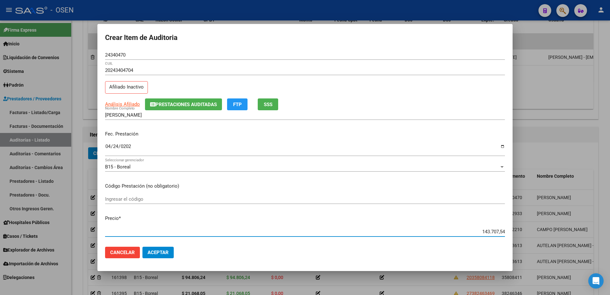
type input "$ 143.707,54"
click at [161, 249] on span "Aceptar" at bounding box center [158, 252] width 21 height 6
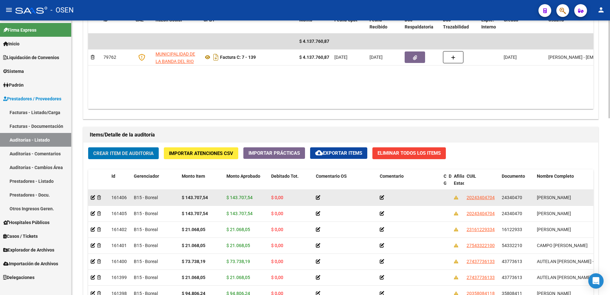
click at [508, 195] on span "24340470" at bounding box center [512, 197] width 20 height 5
copy span "24340470"
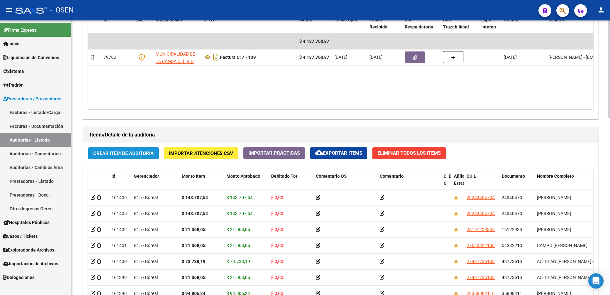
click at [122, 148] on button "Crear Item de Auditoria" at bounding box center [123, 153] width 71 height 12
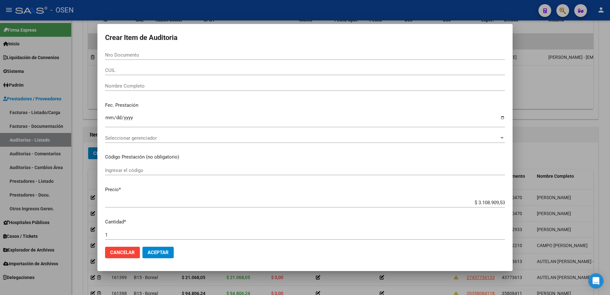
paste input "24340470"
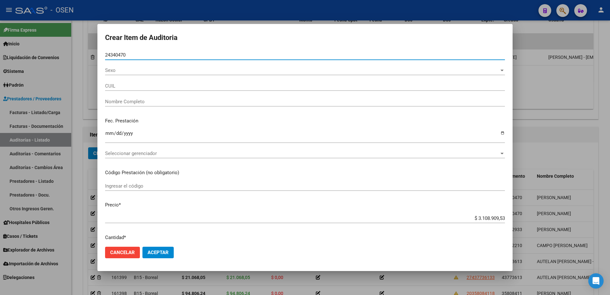
type input "24340470"
type input "20243404704"
type input "[PERSON_NAME]"
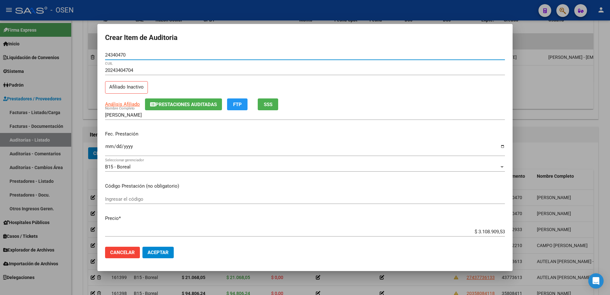
click at [478, 231] on input "$ 3.108.909,53" at bounding box center [305, 232] width 400 height 6
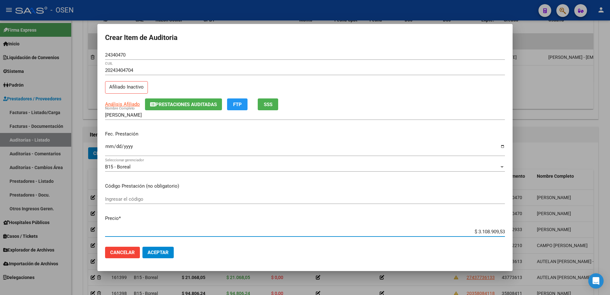
click at [478, 231] on input "$ 3.108.909,53" at bounding box center [305, 232] width 400 height 6
paste input "143.707,54"
type input "$ 143.707,54"
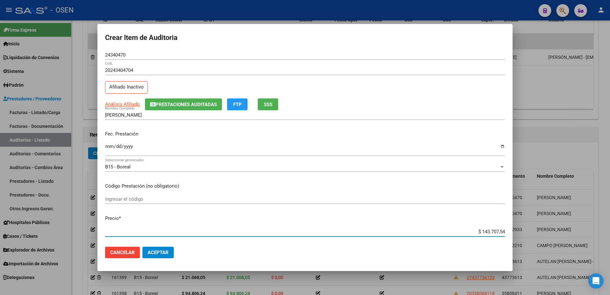
click at [109, 148] on input "Ingresar la fecha" at bounding box center [305, 149] width 400 height 10
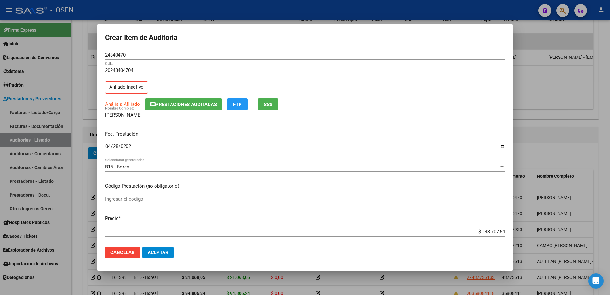
type input "[DATE]"
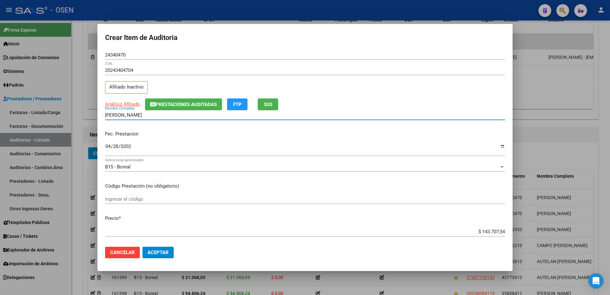
click at [153, 117] on input "[PERSON_NAME]" at bounding box center [305, 115] width 400 height 6
drag, startPoint x: 180, startPoint y: 115, endPoint x: 155, endPoint y: 115, distance: 25.6
click at [155, 115] on input "[PERSON_NAME]" at bounding box center [305, 115] width 400 height 6
click at [195, 256] on mat-dialog-actions "Cancelar Aceptar" at bounding box center [305, 252] width 400 height 22
click at [154, 256] on button "Aceptar" at bounding box center [157, 252] width 31 height 11
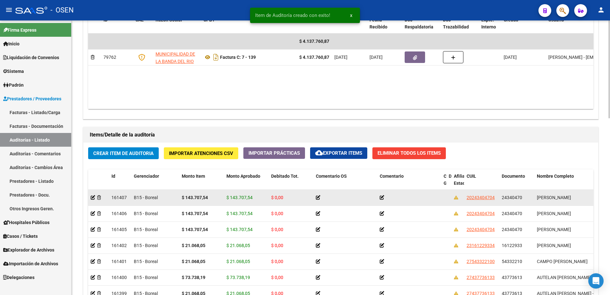
click at [198, 196] on strong "$ 143.707,54" at bounding box center [195, 197] width 26 height 5
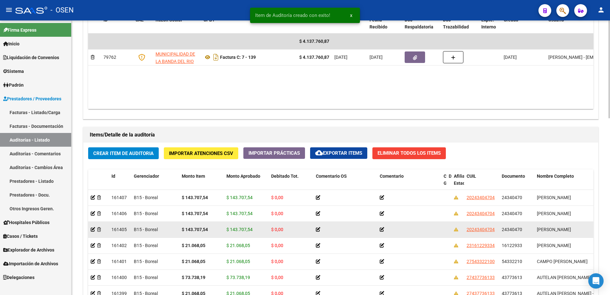
copy strong "143.707,54"
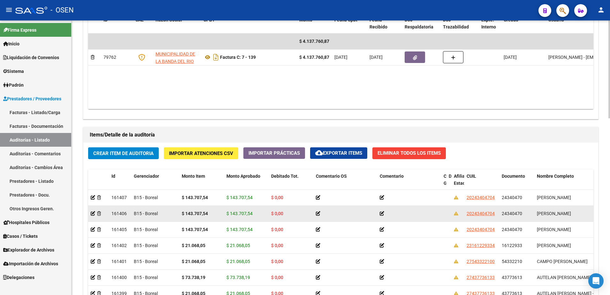
click at [223, 218] on datatable-body-cell "$ 143.707,54" at bounding box center [201, 214] width 45 height 16
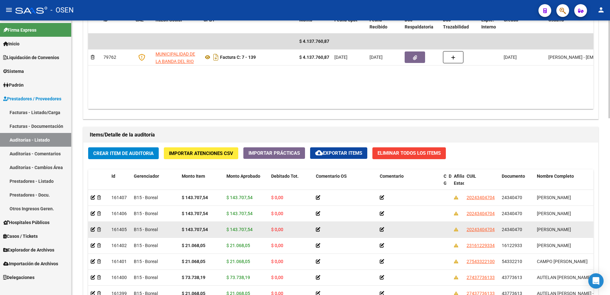
click at [207, 227] on strong "$ 143.707,54" at bounding box center [195, 229] width 26 height 5
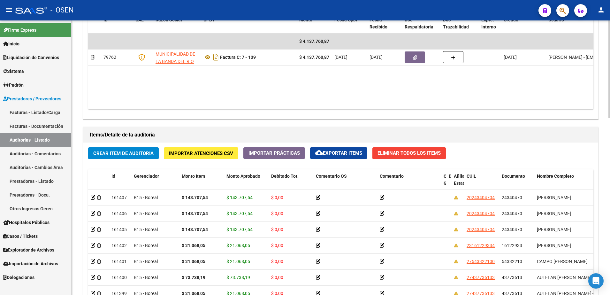
click at [116, 143] on div "Crear Item de Auditoria Importar Atenciones CSV Importar Prácticas cloud_downlo…" at bounding box center [340, 263] width 515 height 243
click at [120, 150] on span "Crear Item de Auditoria" at bounding box center [123, 153] width 60 height 6
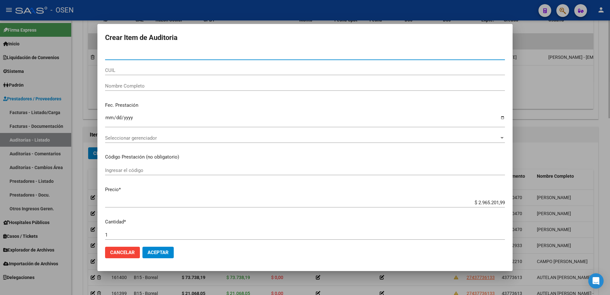
paste input "52149982"
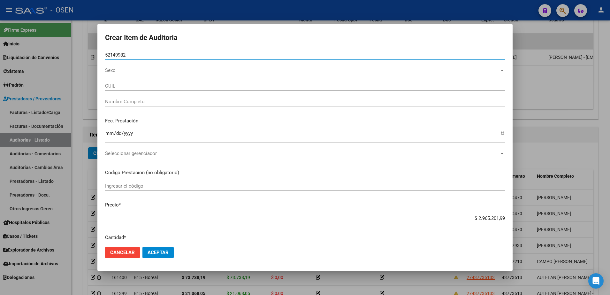
type input "52149982"
type input "20521499827"
type input "[PERSON_NAME]"
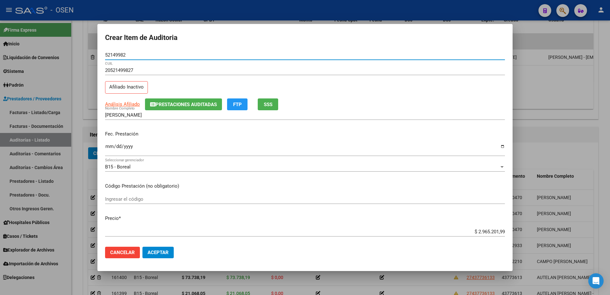
click at [110, 146] on input "Ingresar la fecha" at bounding box center [305, 149] width 400 height 10
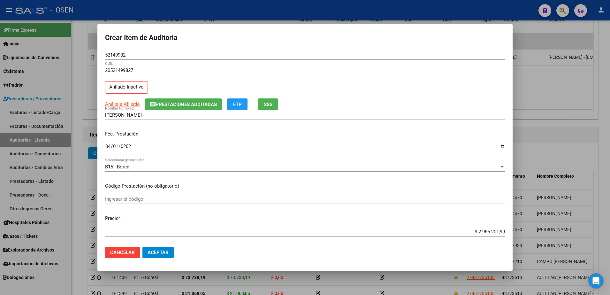
type input "[DATE]"
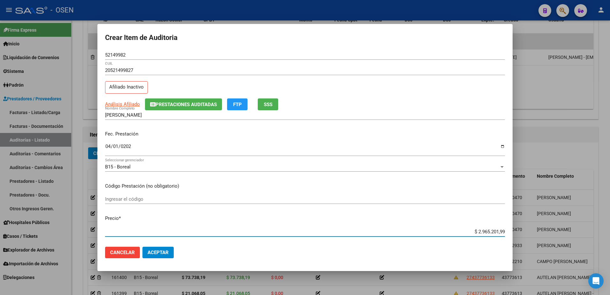
paste input "21.068,05"
type input "$ 21.068,05"
click at [115, 58] on div "52149982 Nro Documento" at bounding box center [305, 55] width 400 height 10
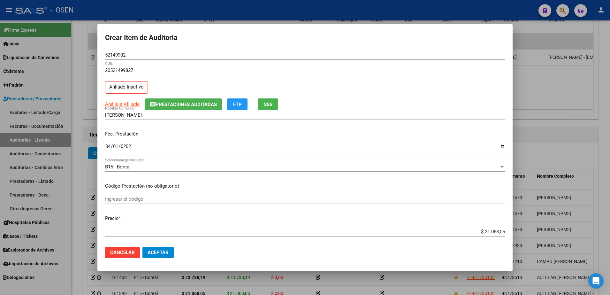
click at [115, 58] on div "52149982 Nro Documento" at bounding box center [305, 55] width 400 height 10
click at [118, 49] on form "Crear Item de Auditoria 52149982 Nro Documento 20521499827 CUIL Afiliado Inacti…" at bounding box center [305, 148] width 400 height 232
drag, startPoint x: 118, startPoint y: 49, endPoint x: 118, endPoint y: 53, distance: 3.5
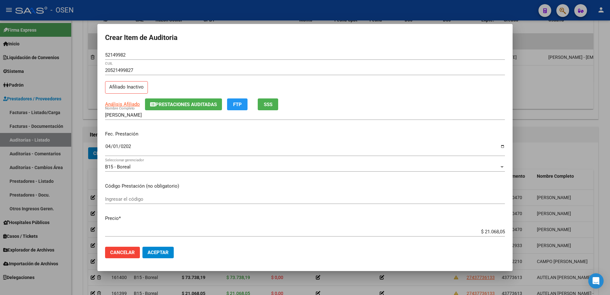
click at [118, 53] on input "52149982" at bounding box center [305, 55] width 400 height 6
click at [149, 116] on input "[PERSON_NAME]" at bounding box center [305, 115] width 400 height 6
paste input "52149982"
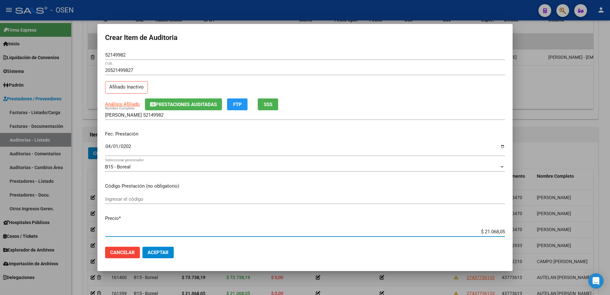
drag, startPoint x: 471, startPoint y: 233, endPoint x: 485, endPoint y: 221, distance: 18.4
click at [514, 233] on div "Crear Item de Auditoria 52149982 Nro Documento 20521499827 CUIL Afiliado Inacti…" at bounding box center [305, 147] width 610 height 295
click at [173, 115] on input "[PERSON_NAME] 52149982" at bounding box center [305, 115] width 400 height 6
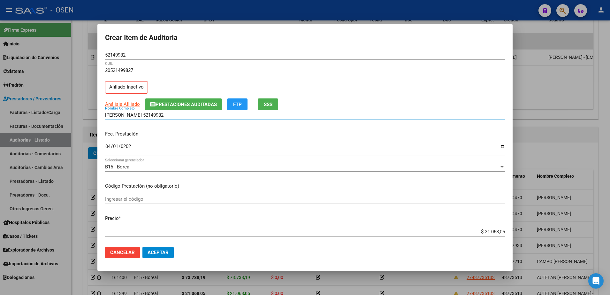
paste input "$ 21.068,05"
drag, startPoint x: 185, startPoint y: 117, endPoint x: 94, endPoint y: 112, distance: 91.4
click at [94, 112] on div "Crear Item de Auditoria 52149982 Nro Documento 20521499827 CUIL Afiliado Inacti…" at bounding box center [305, 147] width 610 height 295
click at [186, 112] on input "[PERSON_NAME] 52149982 $ 21.068,05" at bounding box center [305, 115] width 400 height 6
drag, startPoint x: 198, startPoint y: 112, endPoint x: 143, endPoint y: 111, distance: 54.6
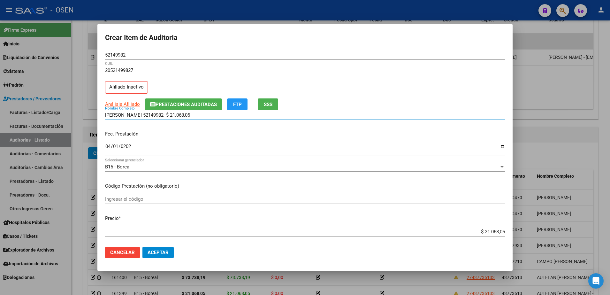
click at [143, 111] on div "[PERSON_NAME] 52149982 $ 21.068,05 Nombre Completo" at bounding box center [305, 115] width 400 height 10
type input "[PERSON_NAME]"
click at [164, 251] on span "Aceptar" at bounding box center [158, 252] width 21 height 6
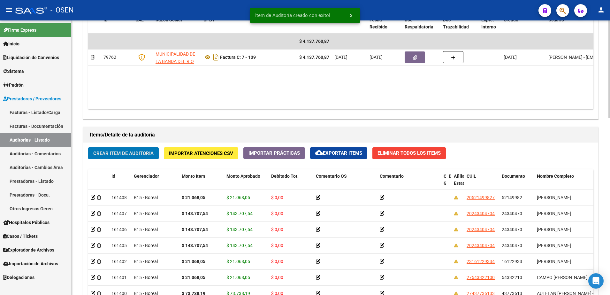
click at [151, 149] on button "Crear Item de Auditoria" at bounding box center [123, 153] width 71 height 12
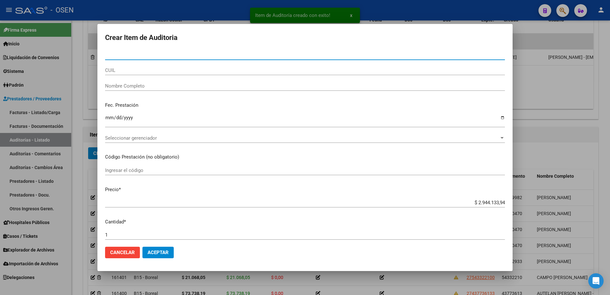
paste input "22181625"
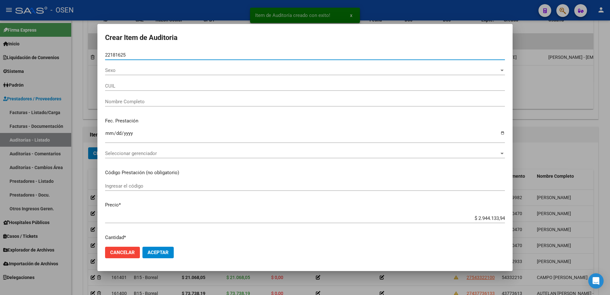
type input "22181625"
type input "27221816256"
type input "[PERSON_NAME] [PERSON_NAME]"
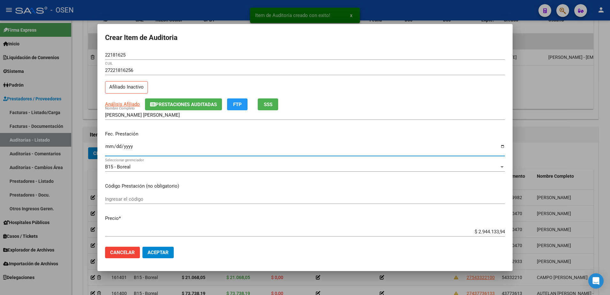
click at [112, 146] on input "Ingresar la fecha" at bounding box center [305, 149] width 400 height 10
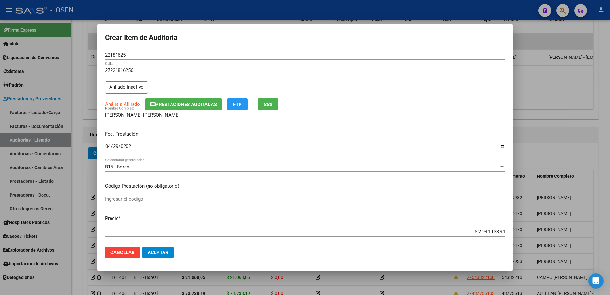
type input "[DATE]"
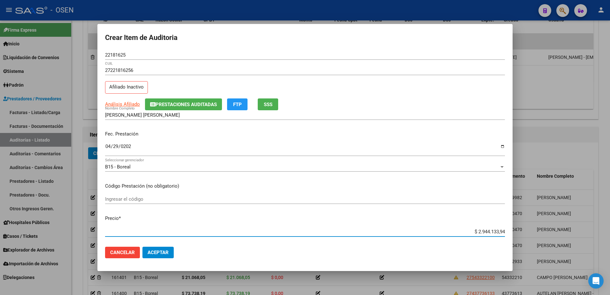
paste input "21.068,05"
type input "$ 21.068,05"
click at [116, 54] on input "22181625" at bounding box center [305, 55] width 400 height 6
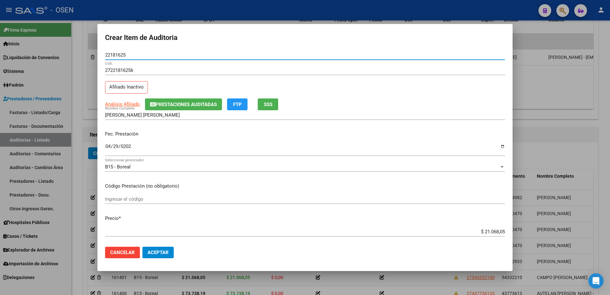
click at [116, 54] on input "22181625" at bounding box center [305, 55] width 400 height 6
click at [158, 118] on div "[PERSON_NAME] [PERSON_NAME] Nombre Completo" at bounding box center [305, 115] width 400 height 10
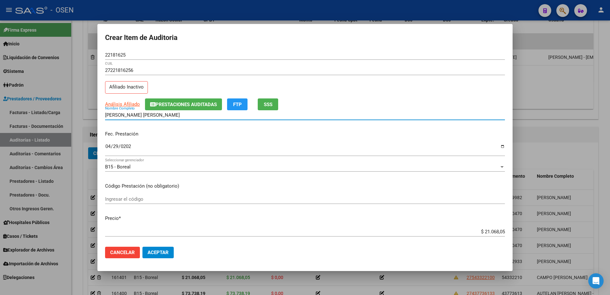
click at [158, 118] on div "[PERSON_NAME] [PERSON_NAME] Nombre Completo" at bounding box center [305, 115] width 400 height 10
click at [159, 116] on input "[PERSON_NAME] [PERSON_NAME]" at bounding box center [305, 115] width 400 height 6
paste input "22181625"
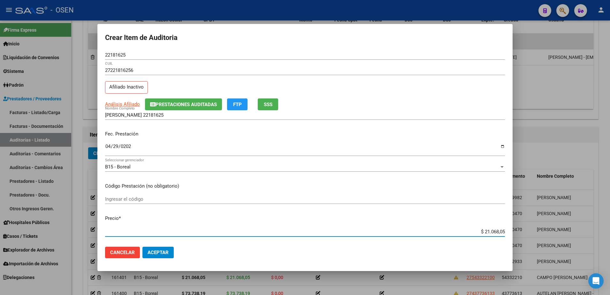
drag, startPoint x: 468, startPoint y: 230, endPoint x: 509, endPoint y: 222, distance: 42.3
click at [537, 230] on div "Crear Item de Auditoria 22181625 Nro Documento 27221816256 CUIL Afiliado Inacti…" at bounding box center [305, 147] width 610 height 295
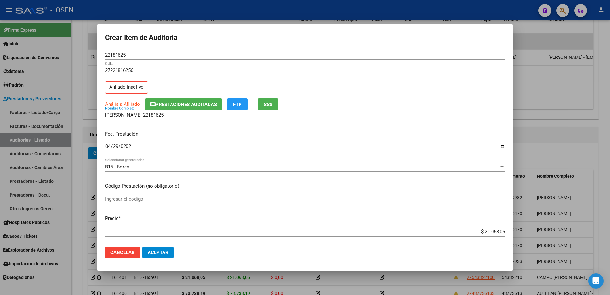
click at [222, 113] on input "[PERSON_NAME] 22181625" at bounding box center [305, 115] width 400 height 6
paste input "$ 21.068,05"
drag, startPoint x: 222, startPoint y: 113, endPoint x: 102, endPoint y: 115, distance: 119.8
click at [102, 115] on mat-dialog-content "22181625 Nro Documento 27221816256 CUIL Afiliado Inactivo Análisis Afiliado Pre…" at bounding box center [304, 146] width 415 height 192
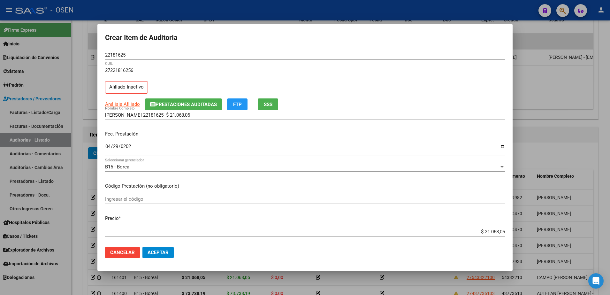
click at [185, 122] on div "[PERSON_NAME] 22181625 $ 21.068,05 Nombre Completo" at bounding box center [305, 118] width 400 height 16
click at [198, 118] on div "[PERSON_NAME] 22181625 $ 21.068,05 Nombre Completo" at bounding box center [305, 115] width 400 height 10
click at [202, 116] on input "[PERSON_NAME] 22181625 $ 21.068,05" at bounding box center [305, 115] width 400 height 6
drag, startPoint x: 206, startPoint y: 116, endPoint x: 149, endPoint y: 115, distance: 57.2
click at [149, 115] on input "[PERSON_NAME] 22181625 $ 21.068,05" at bounding box center [305, 115] width 400 height 6
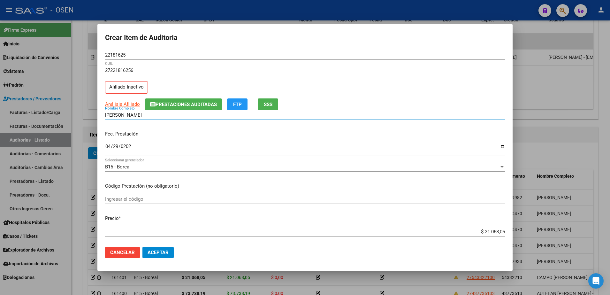
type input "[PERSON_NAME]"
click at [160, 253] on span "Aceptar" at bounding box center [158, 252] width 21 height 6
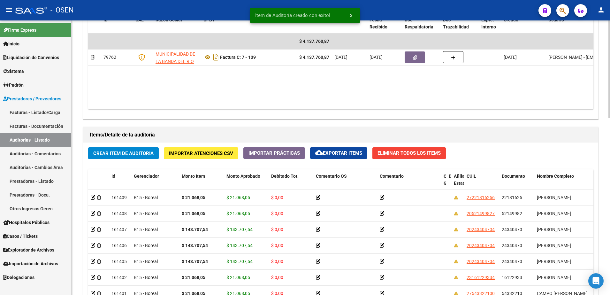
click at [135, 154] on span "Crear Item de Auditoria" at bounding box center [123, 153] width 60 height 6
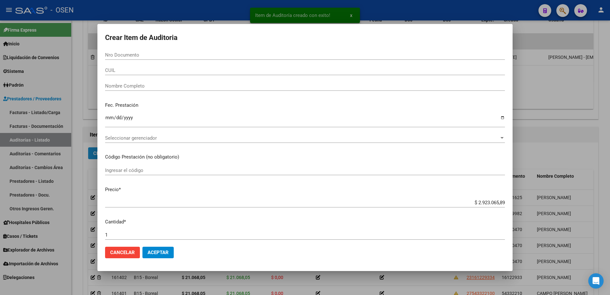
paste input "32501058"
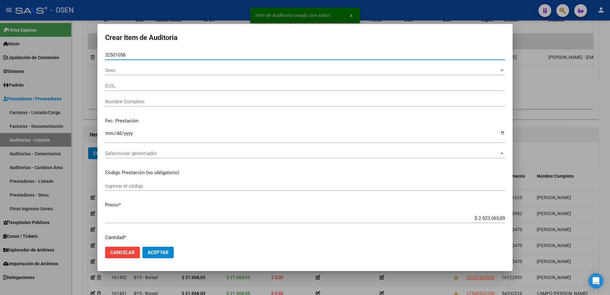
type input "32501058"
type input "20325010585"
type input "[PERSON_NAME]"
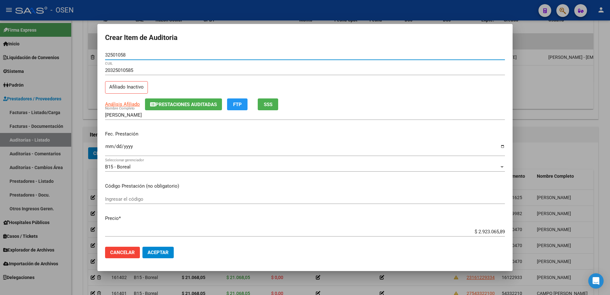
drag, startPoint x: 115, startPoint y: 144, endPoint x: 112, endPoint y: 147, distance: 4.2
click at [113, 146] on input "Ingresar la fecha" at bounding box center [305, 149] width 400 height 10
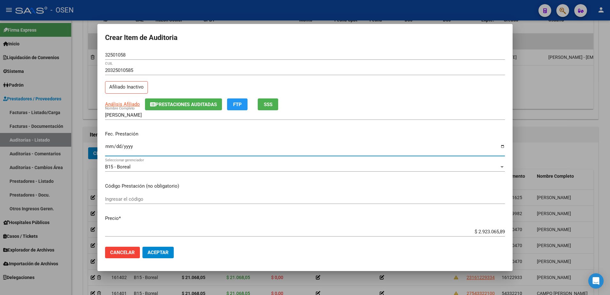
click at [110, 147] on input "Ingresar la fecha" at bounding box center [305, 149] width 400 height 10
type input "[DATE]"
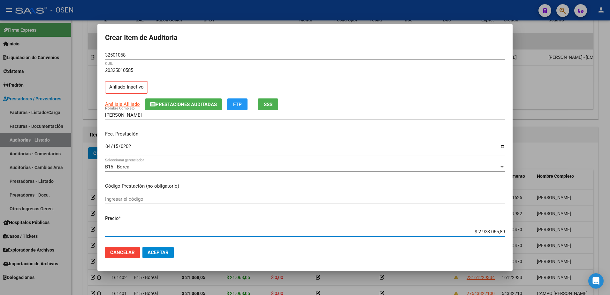
paste input "21.068,05"
type input "$ 21.068,05"
click at [118, 60] on div "32501058 Nro Documento" at bounding box center [305, 58] width 400 height 16
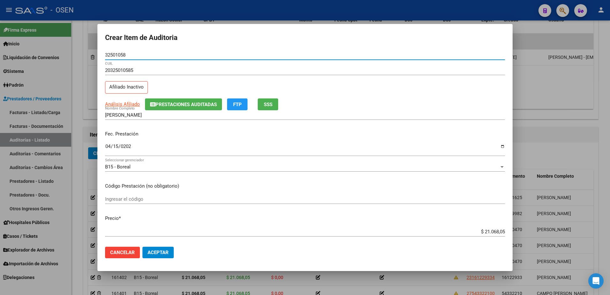
click at [113, 56] on input "32501058" at bounding box center [305, 55] width 400 height 6
click at [151, 114] on input "[PERSON_NAME]" at bounding box center [305, 115] width 400 height 6
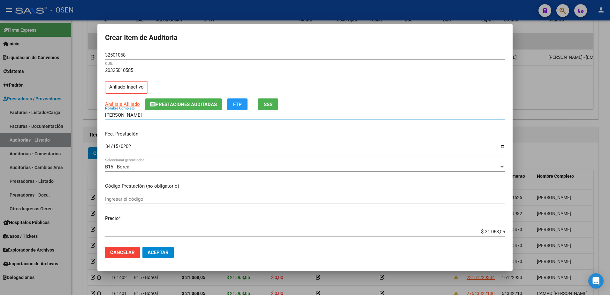
click at [151, 114] on input "[PERSON_NAME]" at bounding box center [305, 115] width 400 height 6
paste input "32501058"
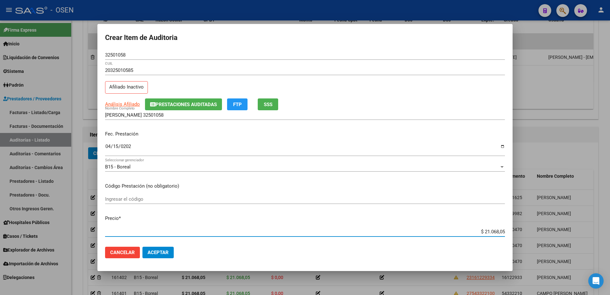
drag, startPoint x: 466, startPoint y: 232, endPoint x: 553, endPoint y: 235, distance: 87.2
click at [553, 235] on div "Crear Item de Auditoria 32501058 Nro Documento 20325010585 CUIL Afiliado Inacti…" at bounding box center [305, 147] width 610 height 295
click at [187, 118] on div "[PERSON_NAME] 32501058 Nombre Completo" at bounding box center [305, 115] width 400 height 10
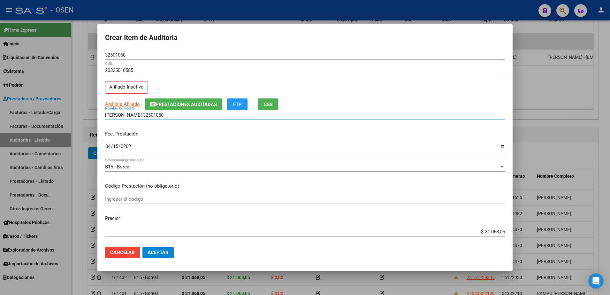
paste input "$ 21.068,05"
drag, startPoint x: 186, startPoint y: 116, endPoint x: 195, endPoint y: 116, distance: 9.3
click at [195, 116] on input "[PERSON_NAME] 32501058 $ 21.068,05" at bounding box center [305, 115] width 400 height 6
type input "[PERSON_NAME] 32501058 $ 21.068,05"
click at [97, 117] on div at bounding box center [305, 147] width 610 height 295
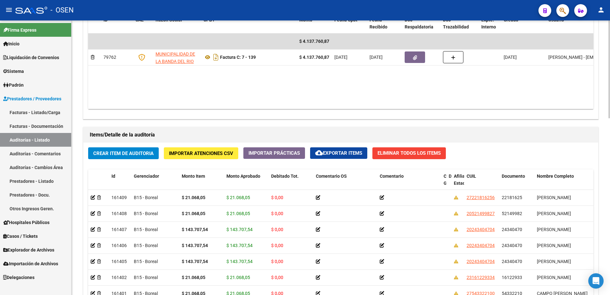
click at [130, 149] on button "Crear Item de Auditoria" at bounding box center [123, 153] width 71 height 12
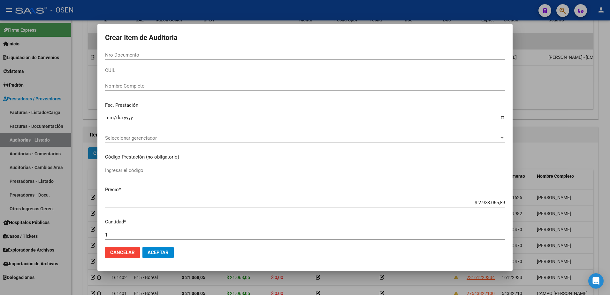
paste input "32501058"
type input "32501058"
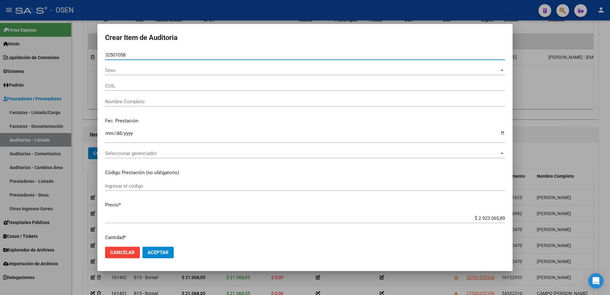
type input "20325010585"
type input "[PERSON_NAME]"
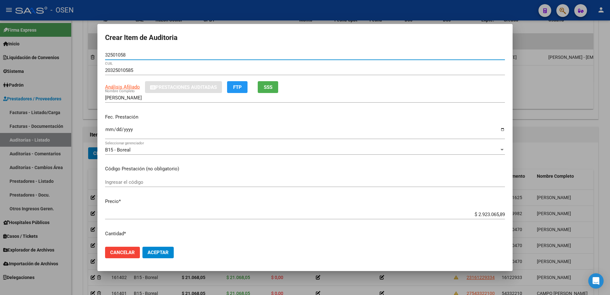
type input "32501058"
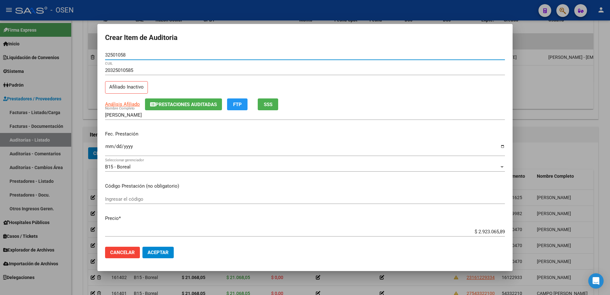
click at [105, 145] on mat-dialog-content "32501058 Nro Documento 20325010585 CUIL Afiliado Inactivo Análisis Afiliado Pre…" at bounding box center [304, 146] width 415 height 192
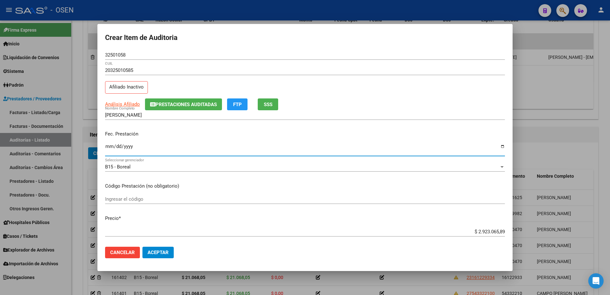
click at [109, 144] on input "Ingresar la fecha" at bounding box center [305, 149] width 400 height 10
type input "[DATE]"
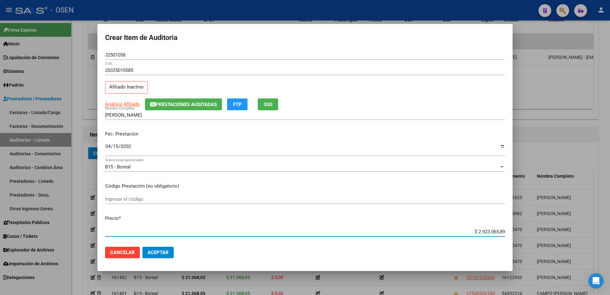
paste input "21.068,05"
type input "$ 21.068,05"
click at [120, 55] on input "32501058" at bounding box center [305, 55] width 400 height 6
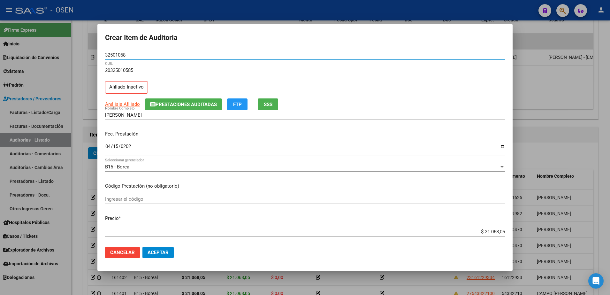
click at [120, 55] on input "32501058" at bounding box center [305, 55] width 400 height 6
click at [159, 116] on input "[PERSON_NAME]" at bounding box center [305, 115] width 400 height 6
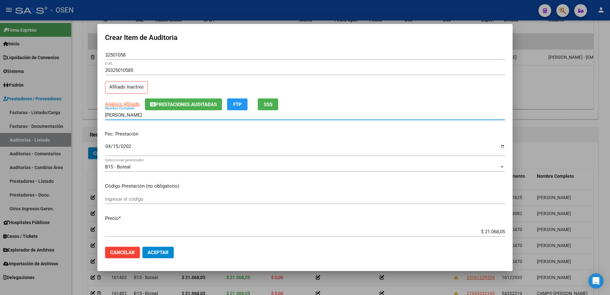
click at [159, 116] on input "[PERSON_NAME]" at bounding box center [305, 115] width 400 height 6
paste input "32501058"
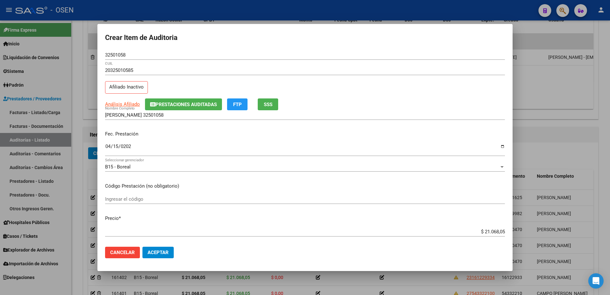
drag, startPoint x: 450, startPoint y: 235, endPoint x: 496, endPoint y: 234, distance: 46.0
click at [496, 234] on div "$ 21.068,05 Ingresar el precio" at bounding box center [305, 232] width 400 height 10
drag, startPoint x: 473, startPoint y: 232, endPoint x: 499, endPoint y: 232, distance: 25.6
click at [499, 232] on input "$ 21.068,05" at bounding box center [305, 232] width 400 height 6
click at [198, 113] on input "[PERSON_NAME] 32501058" at bounding box center [305, 115] width 400 height 6
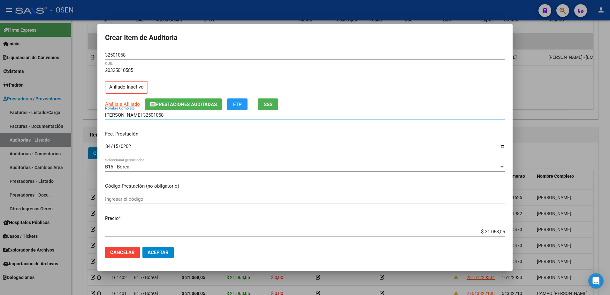
paste input "$ 21.068,05"
drag, startPoint x: 200, startPoint y: 114, endPoint x: 50, endPoint y: 114, distance: 150.7
click at [49, 114] on div "Crear Item de Auditoria 32501058 Nro Documento 20325010585 CUIL Afiliado Inacti…" at bounding box center [305, 147] width 610 height 295
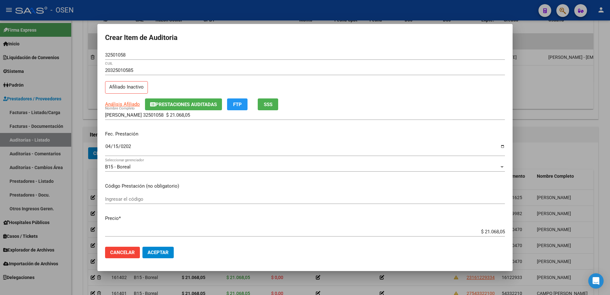
click at [195, 111] on div "[PERSON_NAME] 32501058 $ 21.068,05 Nombre Completo" at bounding box center [305, 115] width 400 height 10
click at [200, 115] on input "[PERSON_NAME] 32501058 $ 21.068,05" at bounding box center [305, 115] width 400 height 6
drag, startPoint x: 195, startPoint y: 116, endPoint x: 142, endPoint y: 113, distance: 52.1
click at [142, 113] on input "[PERSON_NAME] 32501058 $ 21.068,05" at bounding box center [305, 115] width 400 height 6
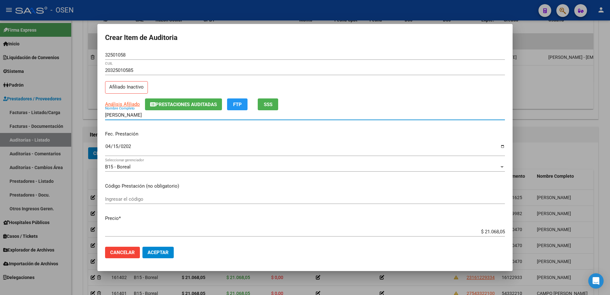
type input "[PERSON_NAME]"
click at [163, 250] on span "Aceptar" at bounding box center [158, 252] width 21 height 6
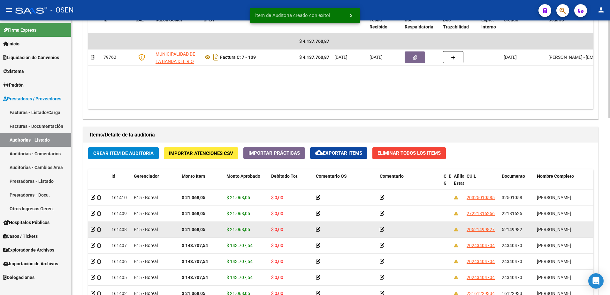
click at [513, 224] on datatable-body-cell "52149982" at bounding box center [516, 230] width 35 height 16
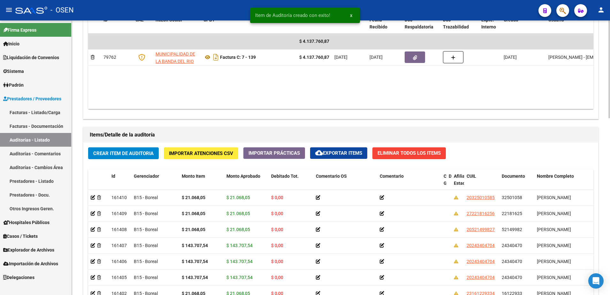
click at [146, 148] on button "Crear Item de Auditoria" at bounding box center [123, 153] width 71 height 12
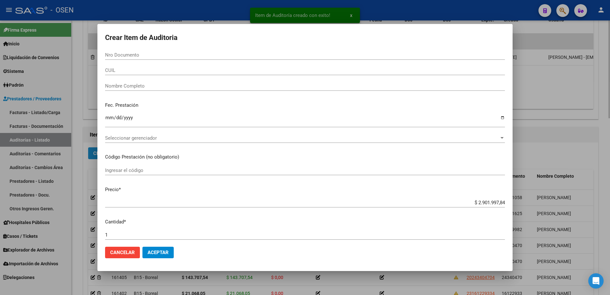
paste input "52149982"
type input "52149982"
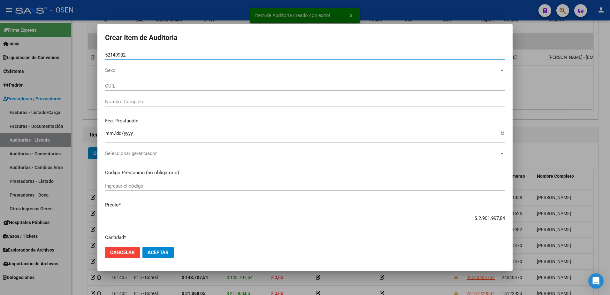
type input "20521499827"
type input "[PERSON_NAME]"
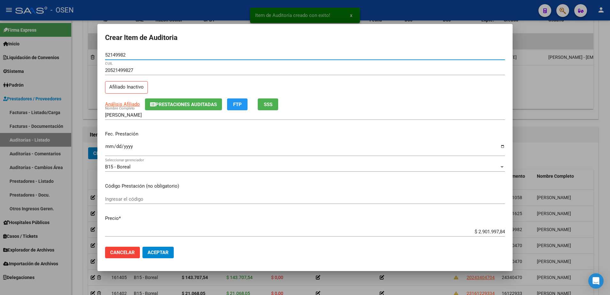
type input "52149982"
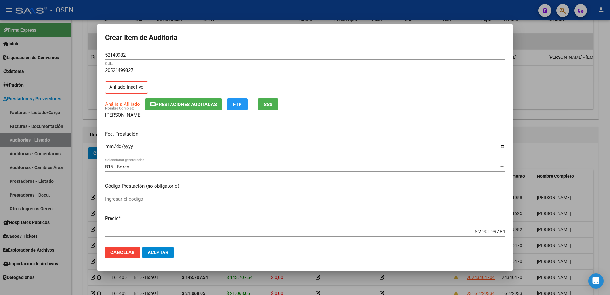
click at [109, 147] on input "Ingresar la fecha" at bounding box center [305, 149] width 400 height 10
type input "[DATE]"
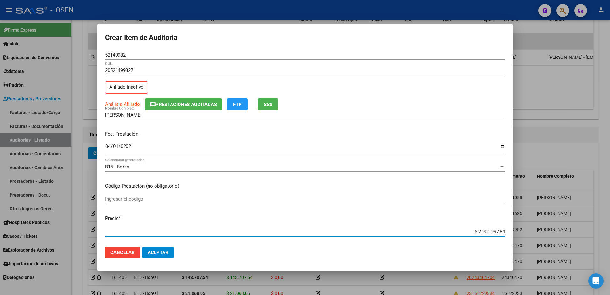
paste input "17.830,71"
type input "$ 17.830,71"
click at [164, 253] on span "Aceptar" at bounding box center [158, 252] width 21 height 6
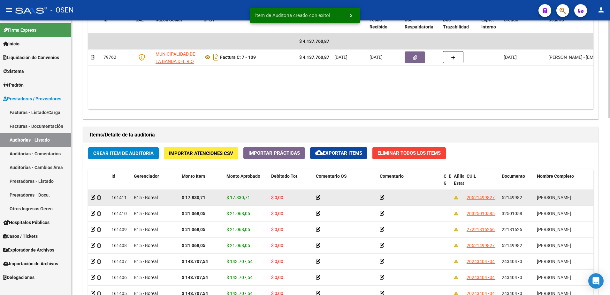
click at [193, 192] on datatable-body-cell "$ 17.830,71" at bounding box center [201, 198] width 45 height 16
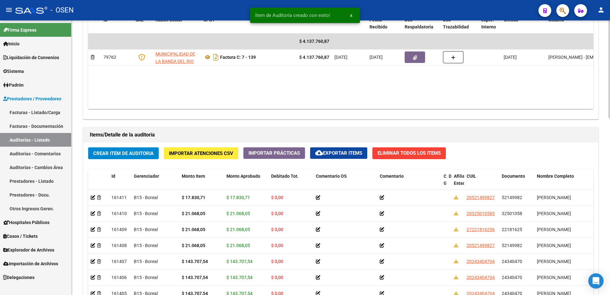
click at [503, 150] on div "Crear Item de Auditoria Importar Atenciones CSV Importar Prácticas cloud_downlo…" at bounding box center [340, 263] width 515 height 243
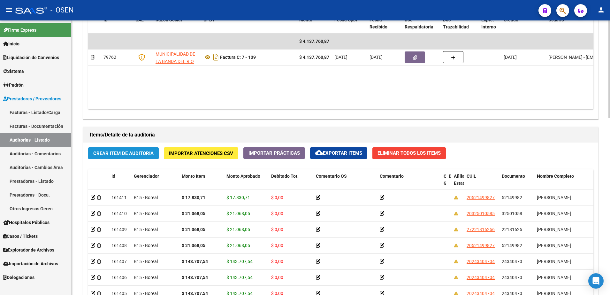
click at [149, 148] on button "Crear Item de Auditoria" at bounding box center [123, 153] width 71 height 12
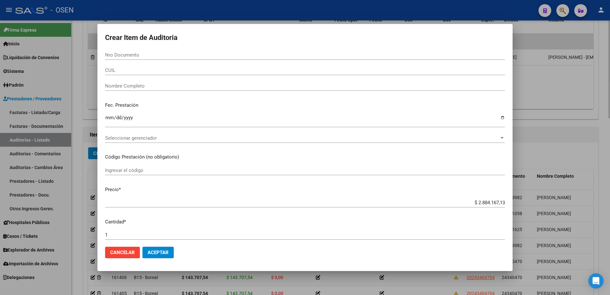
paste input "53809779"
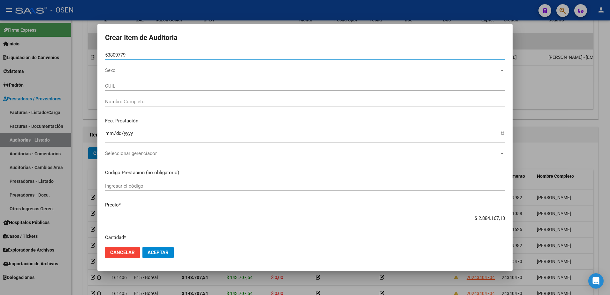
type input "53809779"
type input "23538097799"
type input "[PERSON_NAME]"
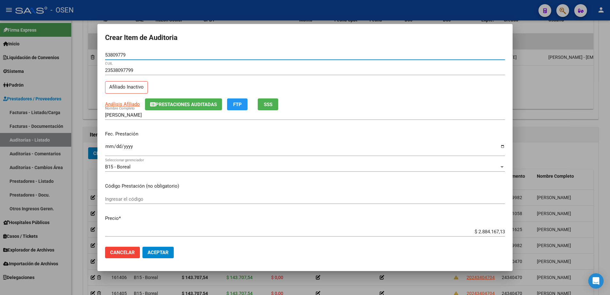
click at [109, 146] on input "Ingresar la fecha" at bounding box center [305, 149] width 400 height 10
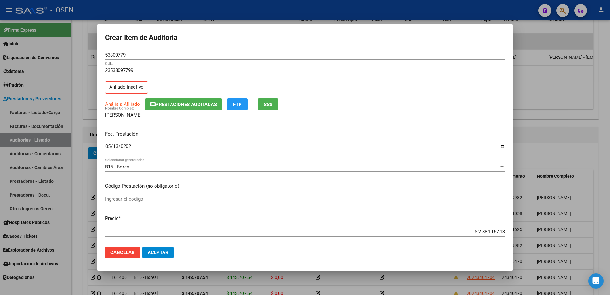
click at [115, 144] on input "0202-05-13" at bounding box center [305, 149] width 400 height 10
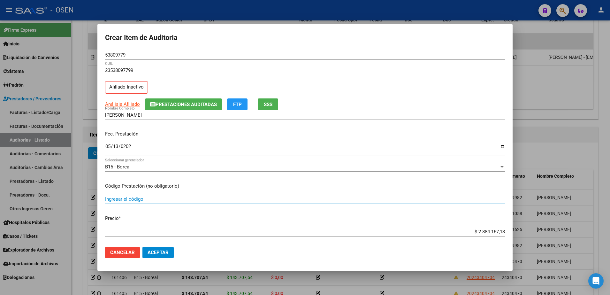
click at [119, 144] on input "0202-05-13" at bounding box center [305, 149] width 400 height 10
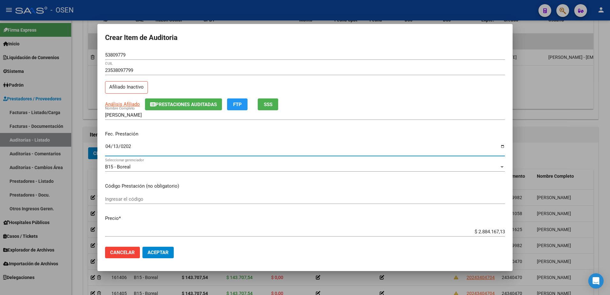
type input "[DATE]"
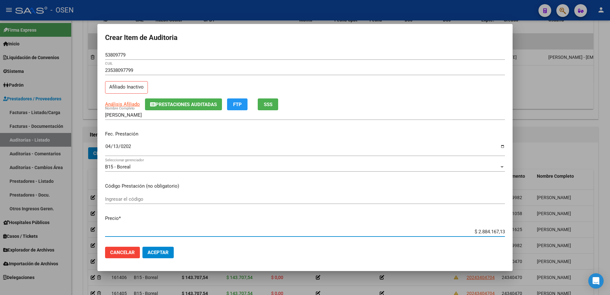
paste input "17.830,71"
type input "$ 17.830,71"
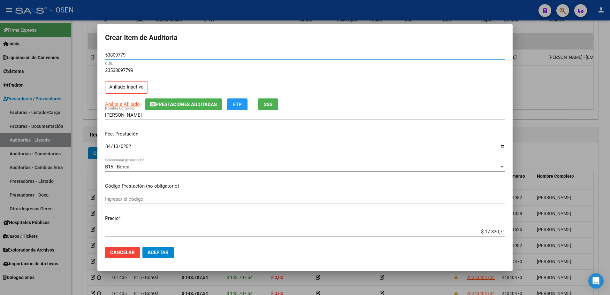
click at [125, 53] on input "53809779" at bounding box center [305, 55] width 400 height 6
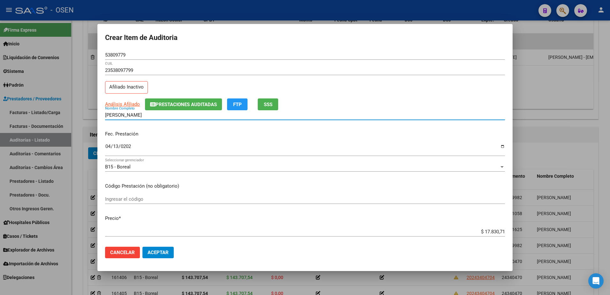
click at [164, 113] on input "[PERSON_NAME]" at bounding box center [305, 115] width 400 height 6
paste input "53809779"
click at [109, 47] on form "Crear Item de Auditoria 53809779 Nro Documento 23538097799 CUIL Afiliado Inacti…" at bounding box center [305, 148] width 400 height 232
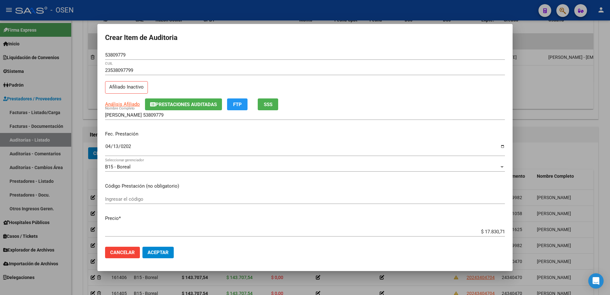
click at [114, 51] on div "53809779 Nro Documento" at bounding box center [305, 55] width 400 height 10
click at [170, 117] on input "[PERSON_NAME] 53809779" at bounding box center [305, 115] width 400 height 6
click at [176, 117] on input "[PERSON_NAME] 53809779" at bounding box center [305, 115] width 400 height 6
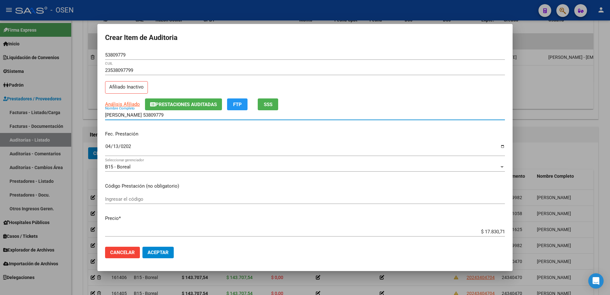
click at [489, 232] on input "$ 17.830,71" at bounding box center [305, 232] width 400 height 6
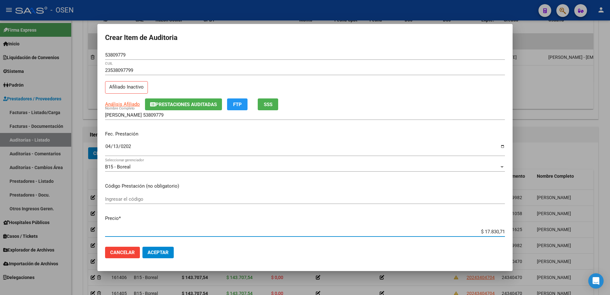
click at [485, 235] on div "$ 17.830,71 Ingresar el precio" at bounding box center [305, 232] width 400 height 10
drag, startPoint x: 475, startPoint y: 231, endPoint x: 502, endPoint y: 231, distance: 27.5
click at [502, 231] on app-form-text-field "Precio * $ 17.830,71 Ingresar el precio" at bounding box center [307, 225] width 405 height 20
click at [193, 113] on input "[PERSON_NAME] 53809779" at bounding box center [305, 115] width 400 height 6
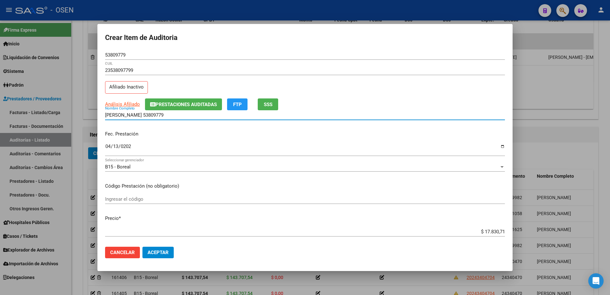
paste input "$ 17.830,71"
drag, startPoint x: 203, startPoint y: 115, endPoint x: 219, endPoint y: 200, distance: 86.1
click at [97, 116] on div "Crear Item de Auditoria 53809779 Nro Documento 23538097799 CUIL Afiliado Inacti…" at bounding box center [305, 147] width 610 height 295
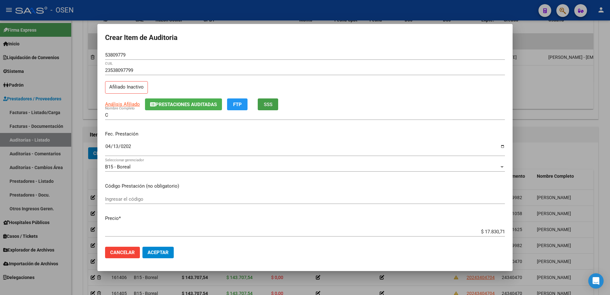
click at [277, 102] on button "SSS" at bounding box center [268, 104] width 20 height 12
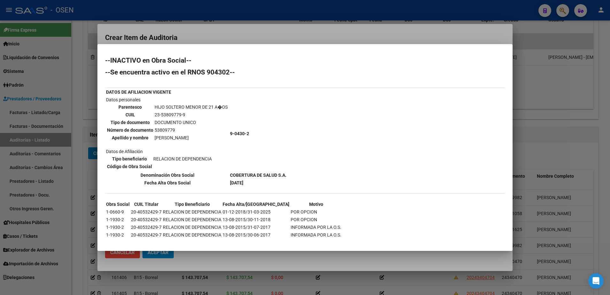
drag, startPoint x: 152, startPoint y: 137, endPoint x: 218, endPoint y: 136, distance: 65.8
click at [218, 136] on tr "Apellido y nombre [PERSON_NAME]" at bounding box center [167, 137] width 121 height 7
click at [209, 29] on div at bounding box center [305, 147] width 610 height 295
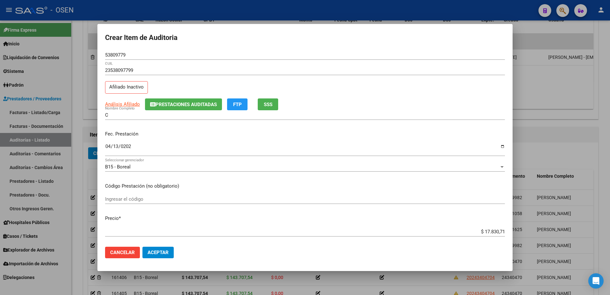
click at [153, 115] on input "C" at bounding box center [305, 115] width 400 height 6
click at [109, 111] on div "C Nombre Completo" at bounding box center [305, 115] width 400 height 10
drag, startPoint x: 112, startPoint y: 114, endPoint x: 96, endPoint y: 115, distance: 16.0
click at [96, 115] on div "Crear Item de Auditoria 53809779 Nro Documento 23538097799 CUIL Afiliado Inacti…" at bounding box center [305, 147] width 610 height 295
paste input "[PERSON_NAME]"
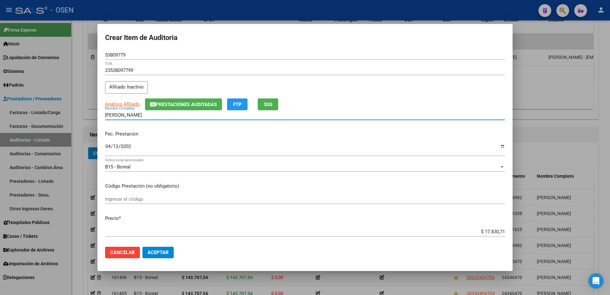
click at [109, 115] on input "[PERSON_NAME]" at bounding box center [305, 115] width 400 height 6
click at [107, 115] on input "[PERSON_NAME]" at bounding box center [305, 115] width 400 height 6
type input "[PERSON_NAME]"
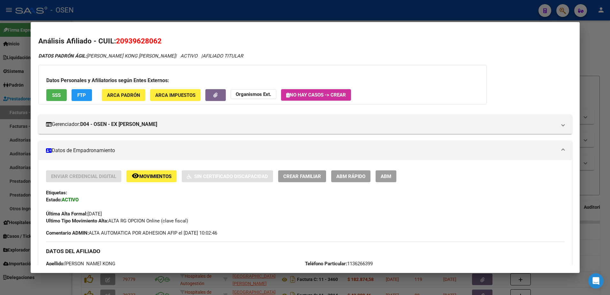
scroll to position [133, 0]
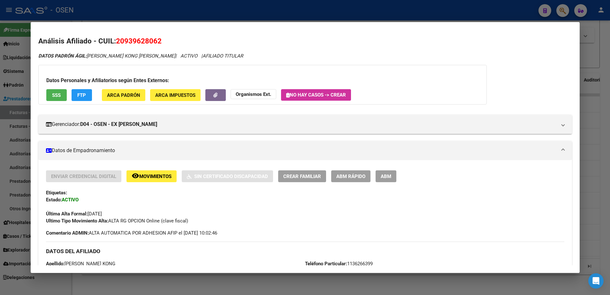
click at [210, 220] on div "Ultimo Tipo Movimiento Alta: ALTA RG OPCION Online (clave fiscal)" at bounding box center [305, 220] width 518 height 7
click at [163, 10] on div at bounding box center [305, 147] width 610 height 295
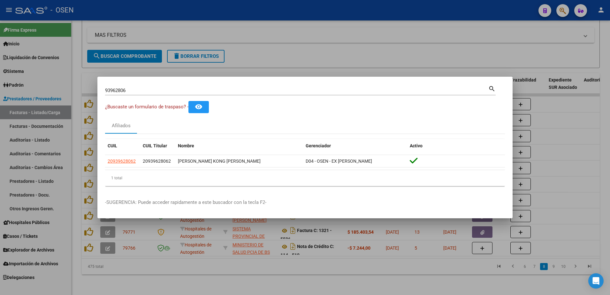
click at [250, 194] on mat-dialog-container "93962806 Buscar (apellido, dni, cuil, nro traspaso, cuit, obra social) search ¿…" at bounding box center [304, 148] width 415 height 142
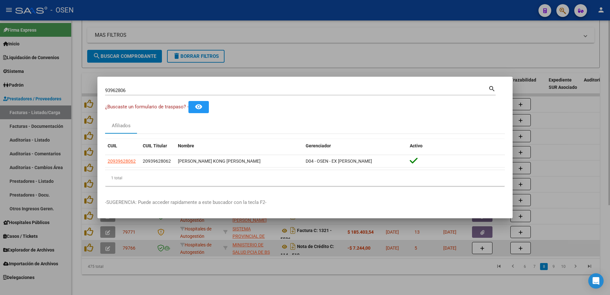
click at [257, 243] on div at bounding box center [305, 147] width 610 height 295
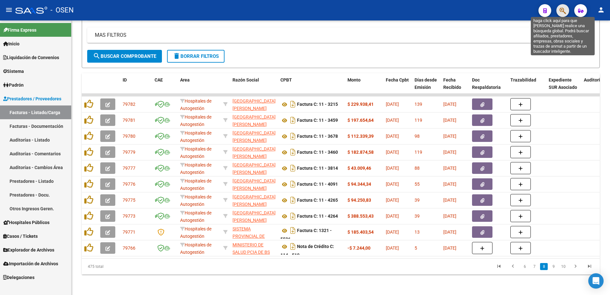
click at [560, 11] on icon "button" at bounding box center [563, 10] width 6 height 7
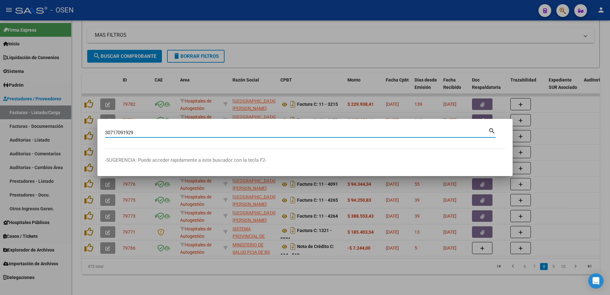
type input "30717091929"
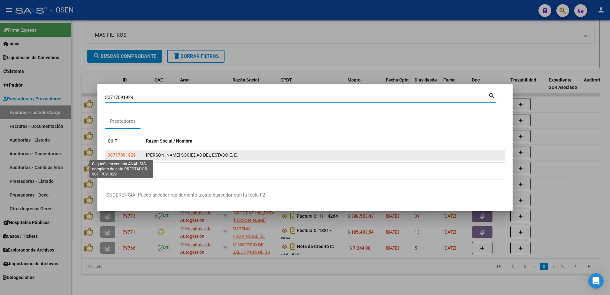
click at [127, 151] on app-link-go-to "30717091929" at bounding box center [122, 154] width 28 height 7
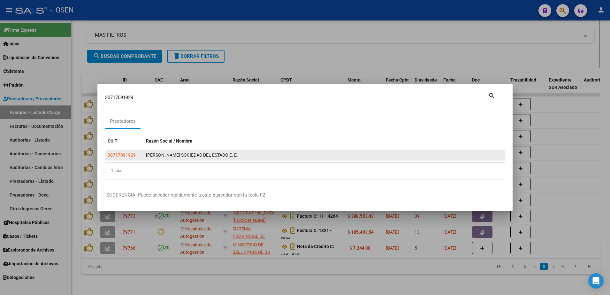
click at [126, 152] on span "30717091929" at bounding box center [122, 154] width 28 height 5
type textarea "30717091929"
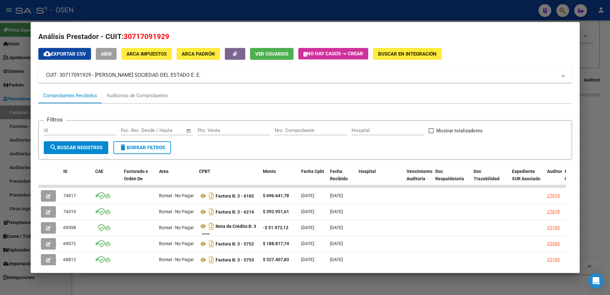
scroll to position [0, 0]
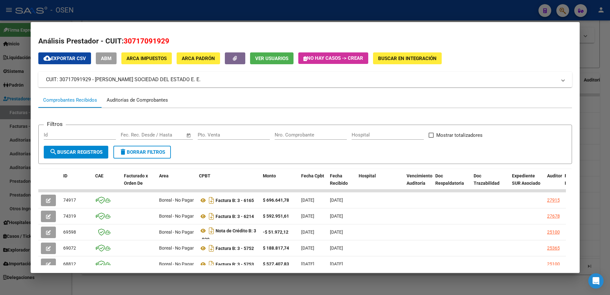
click at [117, 99] on div "Auditorías de Comprobantes" at bounding box center [137, 99] width 61 height 7
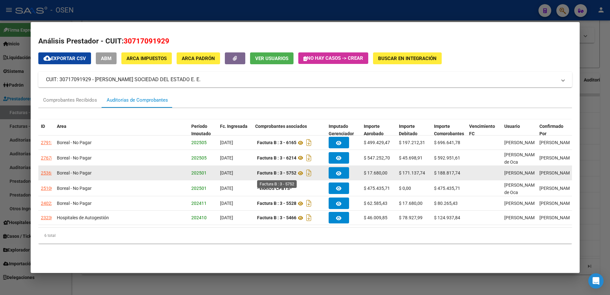
click at [286, 175] on strong "Factura B : 3 - 5752" at bounding box center [276, 173] width 39 height 5
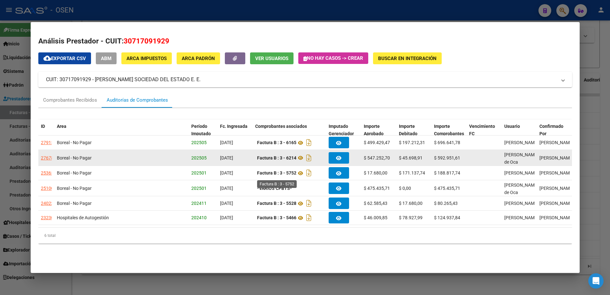
copy strong "5752"
